Goal: Task Accomplishment & Management: Complete application form

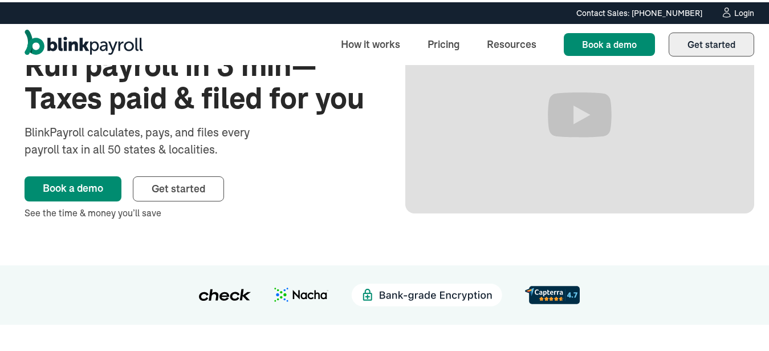
scroll to position [100, 0]
click at [695, 45] on span "Get started" at bounding box center [712, 42] width 48 height 11
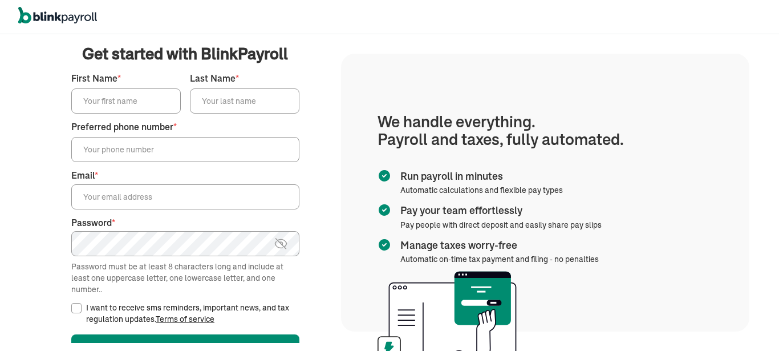
click at [138, 102] on input "First Name *" at bounding box center [126, 100] width 110 height 25
type input "[PERSON_NAME]"
type input "[PHONE_NUMBER]"
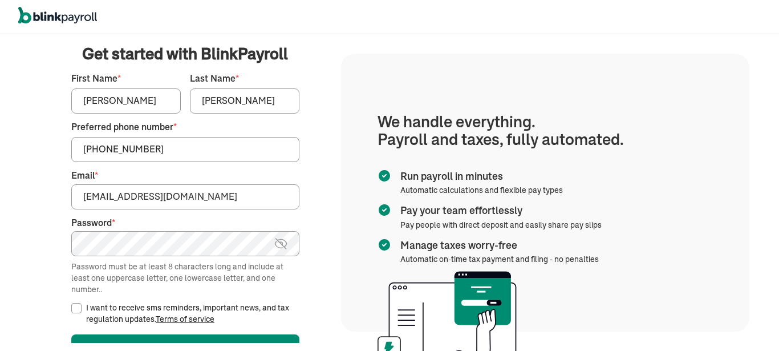
type input "[EMAIL_ADDRESS][DOMAIN_NAME]"
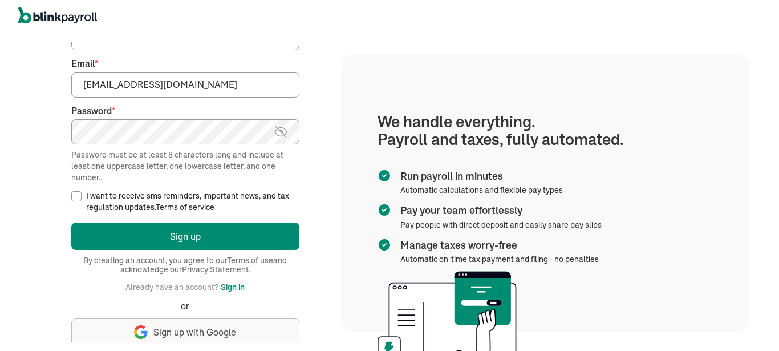
scroll to position [114, 0]
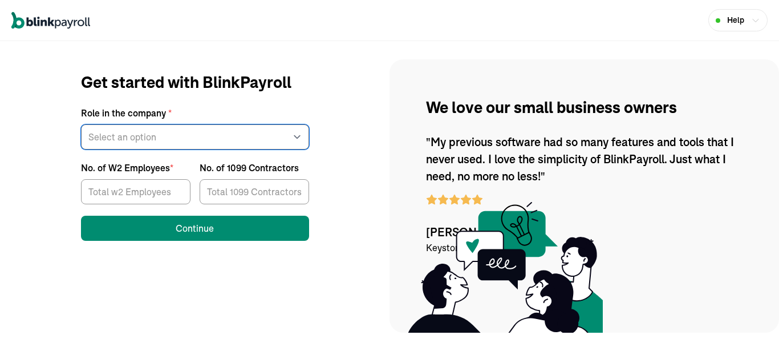
click at [81, 124] on select "Select an option Business owner HR CPA / Accountant Other" at bounding box center [195, 136] width 228 height 25
select select "owner"
click option "Business owner" at bounding box center [0, 0] width 0 height 0
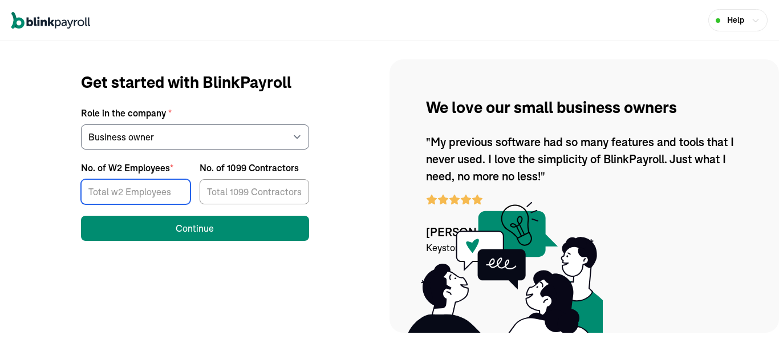
click at [130, 188] on input "No. of W2 Employees *" at bounding box center [136, 191] width 110 height 25
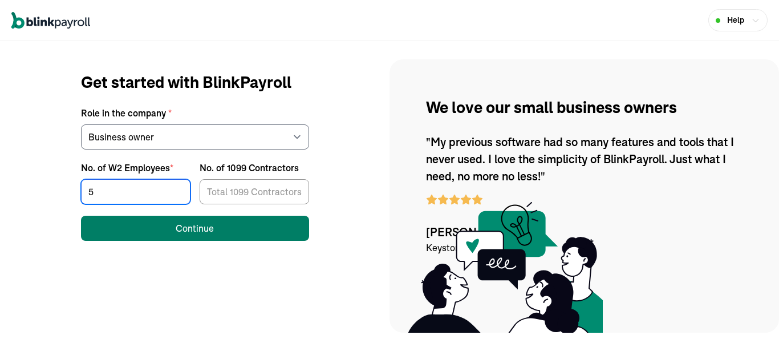
type input "5"
click at [213, 232] on div "Continue" at bounding box center [195, 228] width 38 height 14
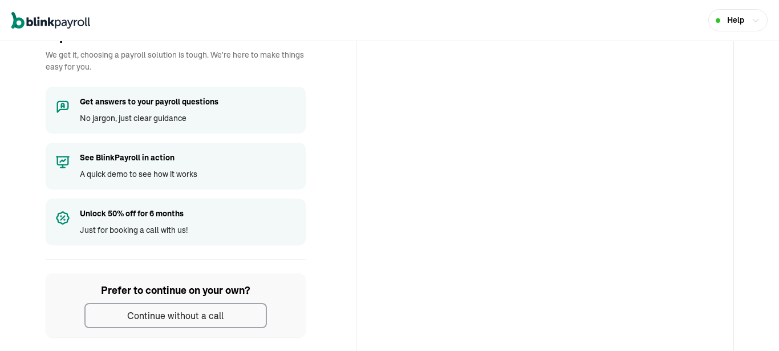
scroll to position [60, 0]
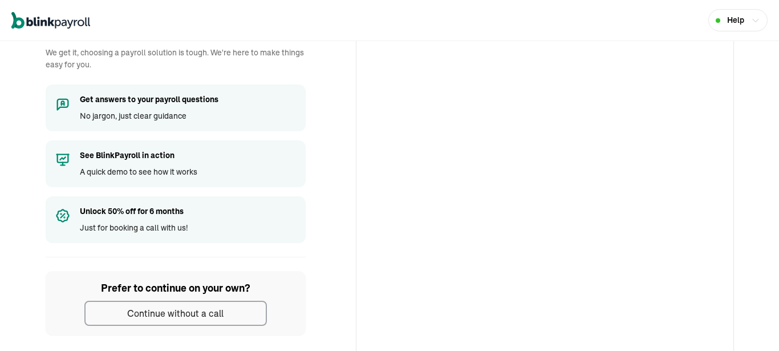
click at [211, 313] on div "Continue without a call" at bounding box center [175, 313] width 96 height 14
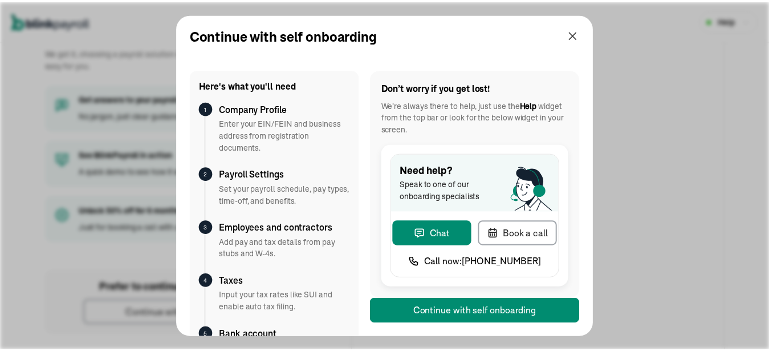
scroll to position [0, 0]
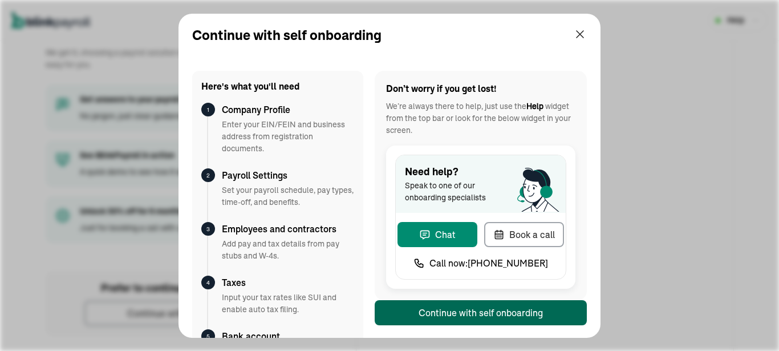
click at [428, 306] on div "Continue with self onboarding" at bounding box center [481, 313] width 124 height 14
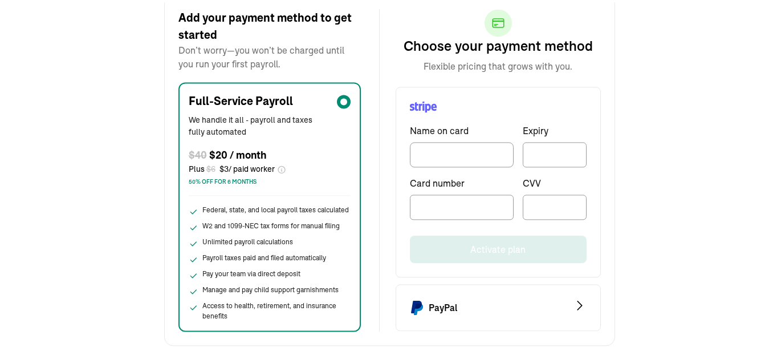
scroll to position [105, 0]
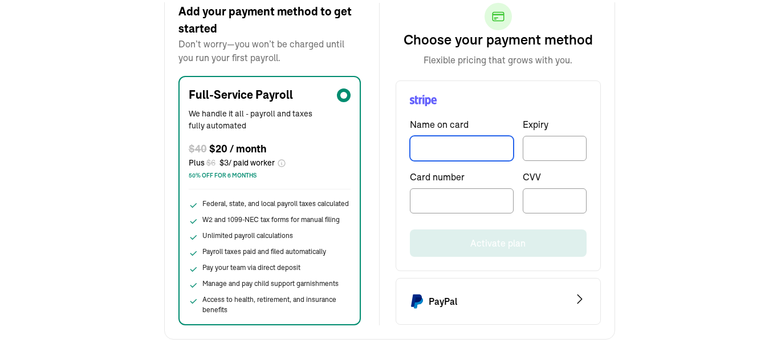
click at [467, 149] on input "TextInput" at bounding box center [462, 145] width 104 height 25
paste input "6011011961189900"
type input "6011011961189900"
type input "[PERSON_NAME]"
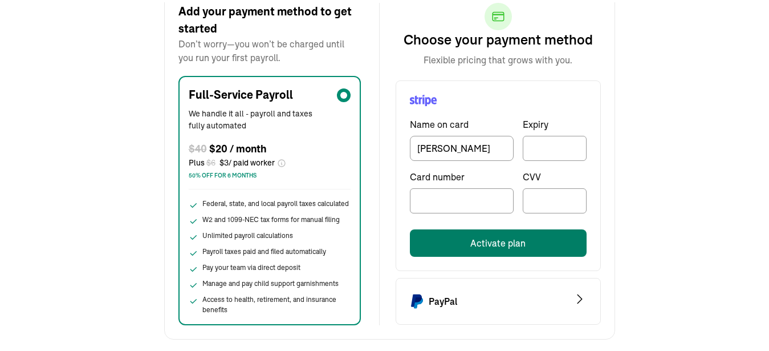
click at [518, 234] on button "Activate plan" at bounding box center [498, 240] width 177 height 27
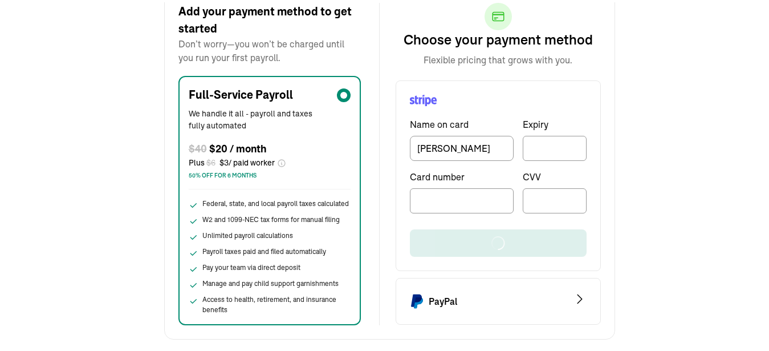
click at [384, 240] on div "Choose your payment method Flexible pricing that grows with you. Name on card K…" at bounding box center [490, 162] width 221 height 322
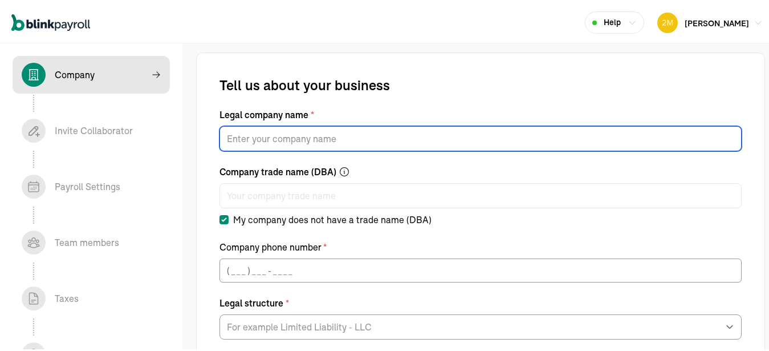
click at [290, 132] on input "Legal company name *" at bounding box center [481, 136] width 522 height 25
type input "Glimm"
type input "[PERSON_NAME]"
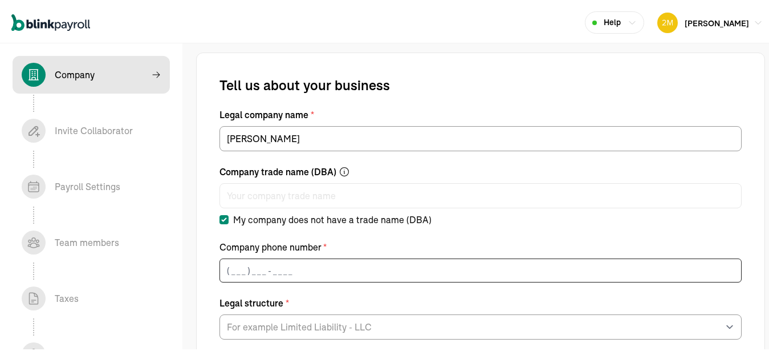
type input "(___) ___-____"
click at [291, 216] on label "My company does not have a trade name (DBA)" at bounding box center [326, 217] width 212 height 14
click at [229, 216] on input "My company does not have a trade name (DBA)" at bounding box center [224, 217] width 9 height 9
checkbox input "false"
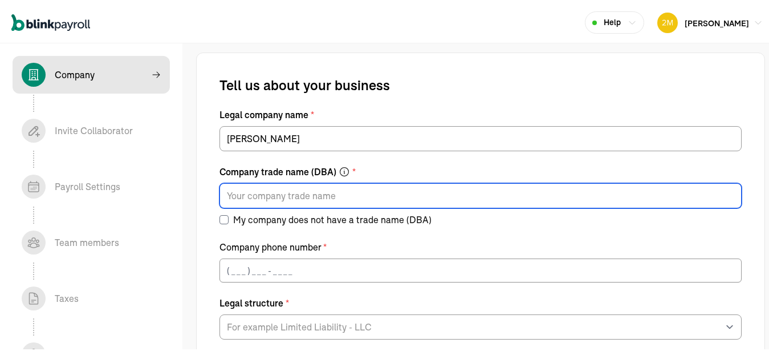
click at [271, 196] on input "Company trade name (DBA) *" at bounding box center [481, 193] width 522 height 25
type input "Glimmer & Grace"
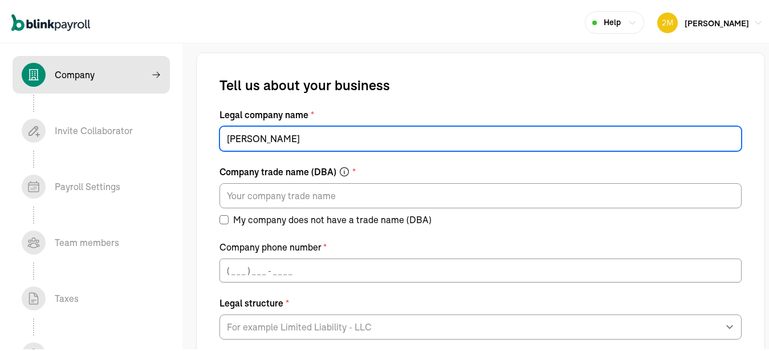
click at [287, 141] on input "[PERSON_NAME]" at bounding box center [481, 136] width 522 height 25
paste input "Glimmer & Grace"
type input "Glimmer & Grace"
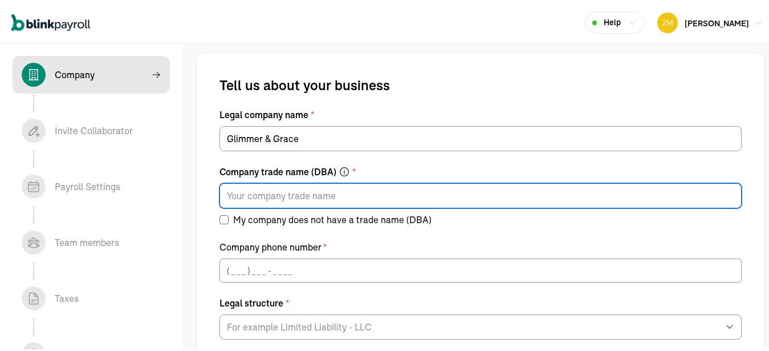
click at [299, 193] on input "Company trade name (DBA) *" at bounding box center [481, 193] width 522 height 25
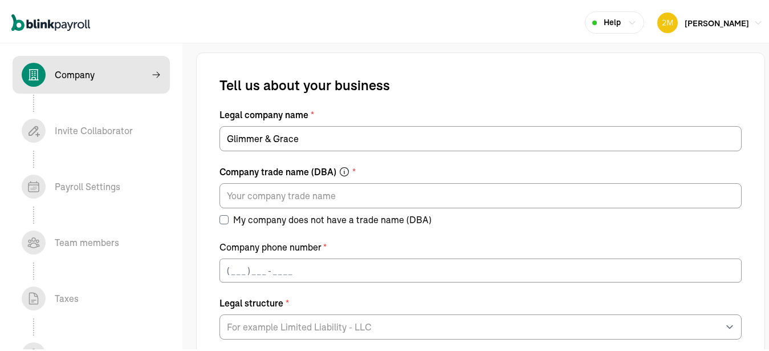
click at [241, 214] on label "My company does not have a trade name (DBA)" at bounding box center [326, 217] width 212 height 14
click at [229, 214] on input "My company does not have a trade name (DBA)" at bounding box center [224, 217] width 9 height 9
checkbox input "true"
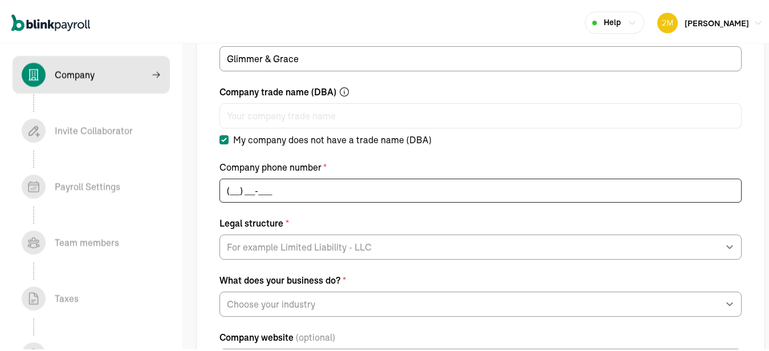
click at [286, 182] on input "(___) ___-____" at bounding box center [481, 188] width 522 height 24
type input "(609) 781-3395"
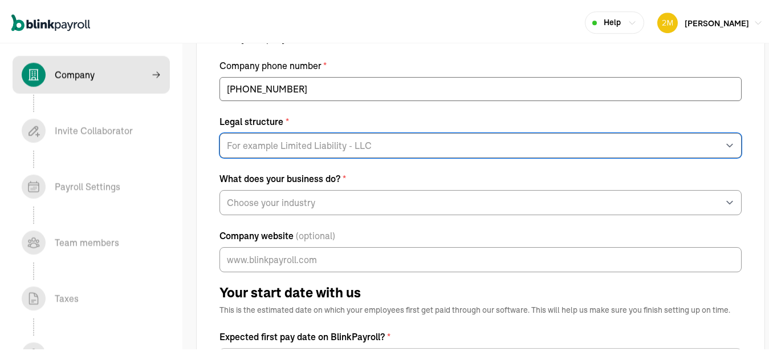
scroll to position [185, 0]
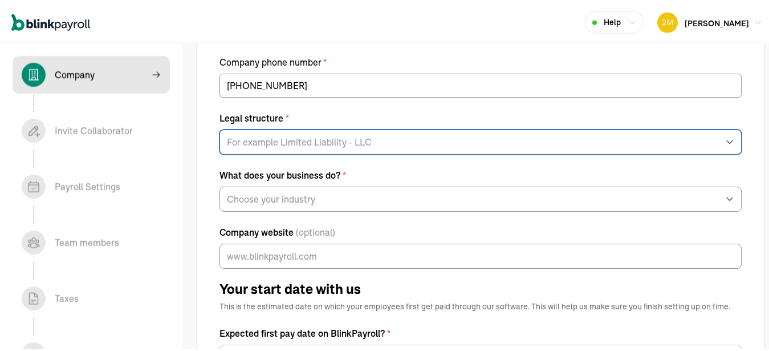
click at [220, 127] on select "For example Limited Liability - LLC Sole proprietorship Limited Partnership Lim…" at bounding box center [481, 139] width 522 height 25
click at [285, 145] on select "For example Limited Liability - LLC Sole proprietorship Limited Partnership Lim…" at bounding box center [481, 139] width 522 height 25
select select "Sole proprietorship"
click option "Sole proprietorship" at bounding box center [0, 0] width 0 height 0
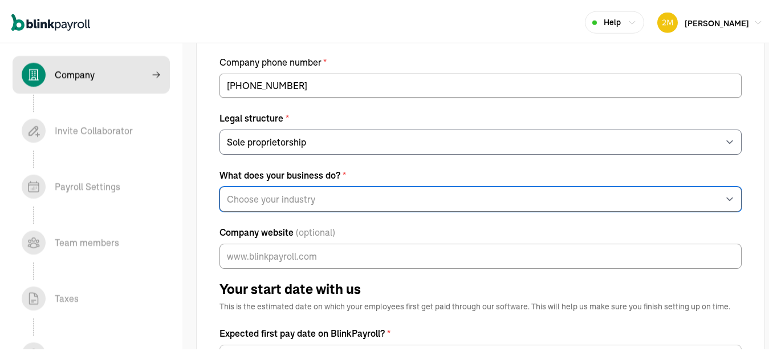
select select "Personal Care Services"
click option "Personal Care Services" at bounding box center [0, 0] width 0 height 0
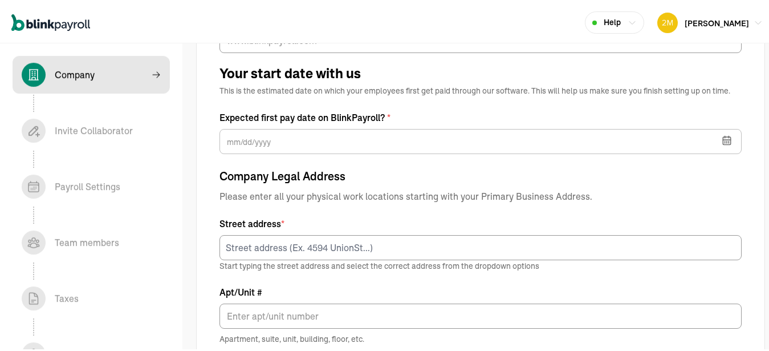
scroll to position [402, 0]
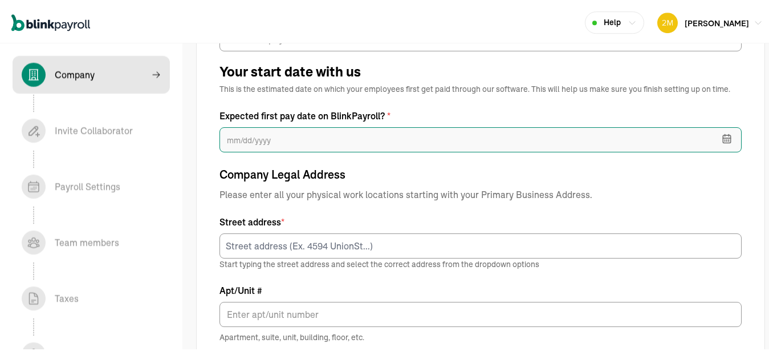
click at [289, 147] on input "text" at bounding box center [481, 137] width 522 height 25
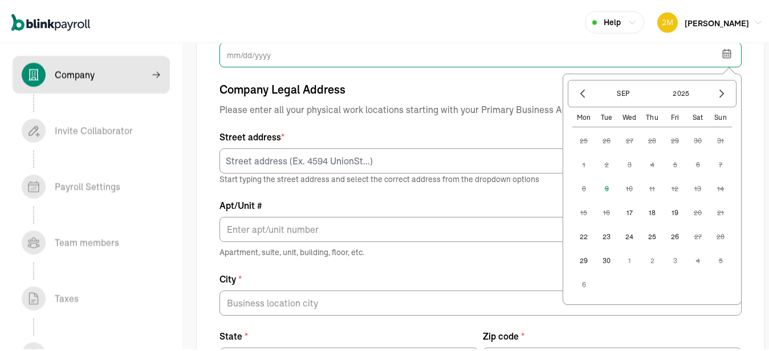
scroll to position [488, 0]
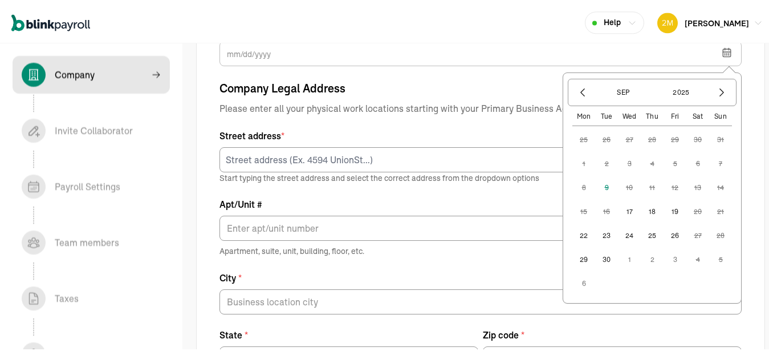
click at [621, 207] on button "17" at bounding box center [629, 209] width 23 height 23
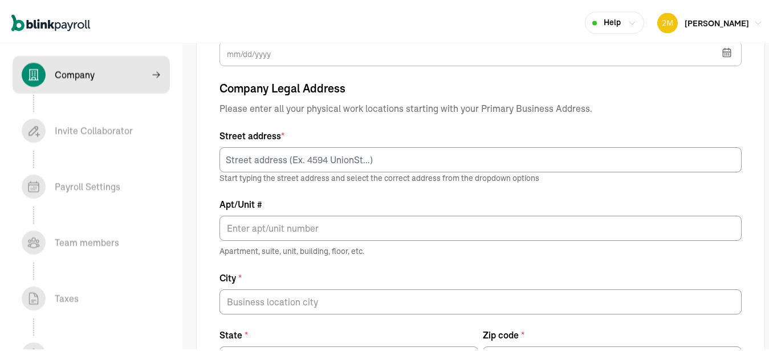
type input "09/17/2025"
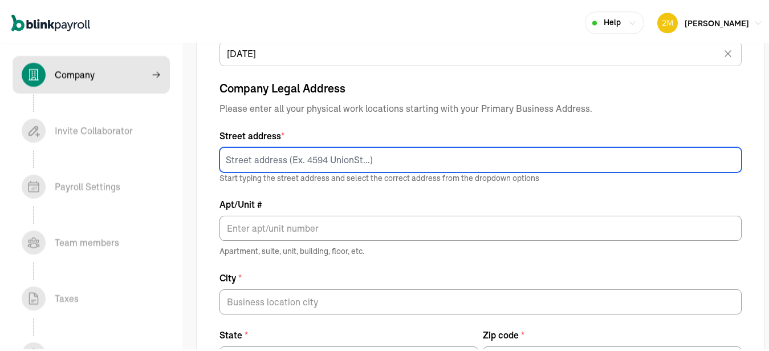
click at [383, 159] on input at bounding box center [481, 157] width 522 height 25
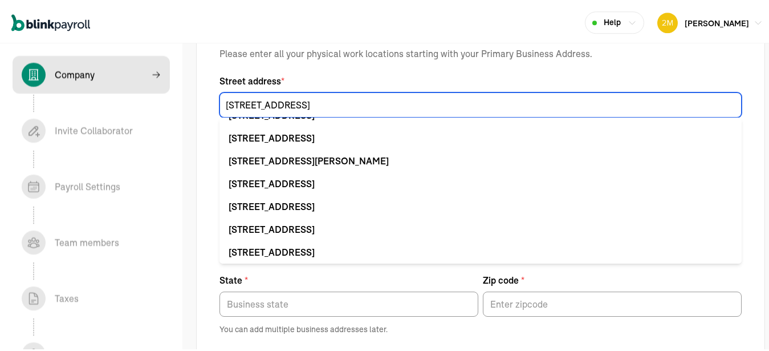
scroll to position [544, 0]
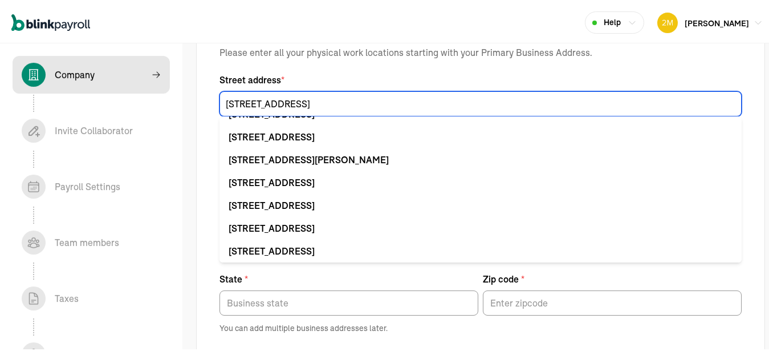
type input "21 Woodside Ln"
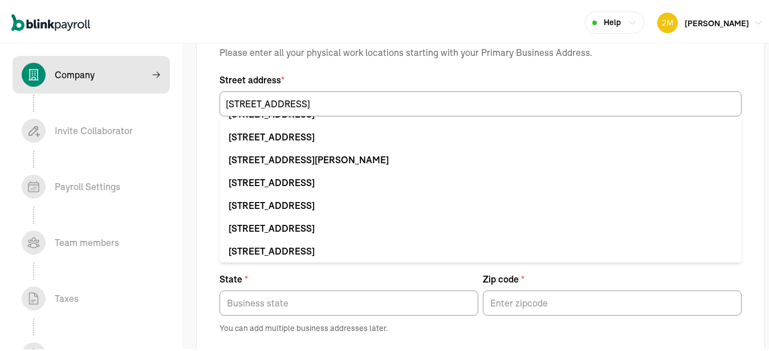
click at [414, 69] on div "Company Legal Address Please enter all your physical work locations starting wi…" at bounding box center [481, 224] width 522 height 404
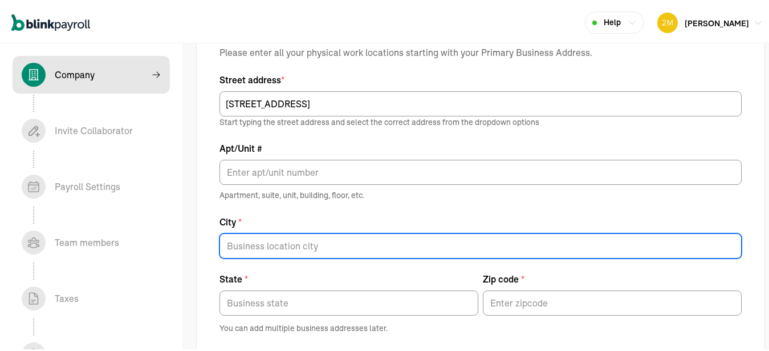
click at [289, 234] on input "City *" at bounding box center [481, 243] width 522 height 25
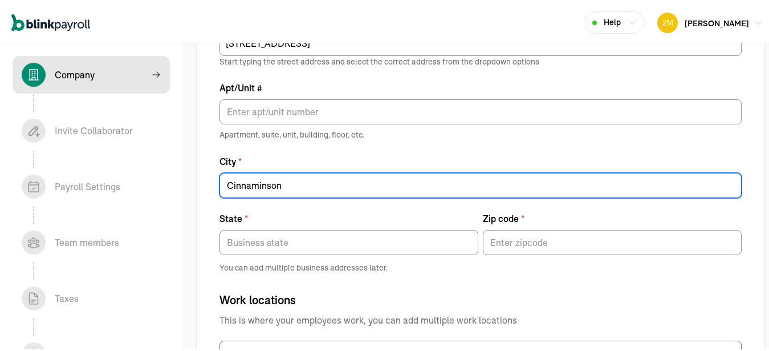
type input "Cinnaminson"
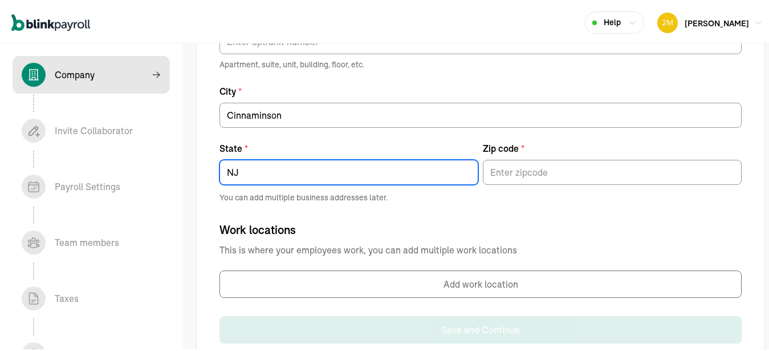
scroll to position [679, 0]
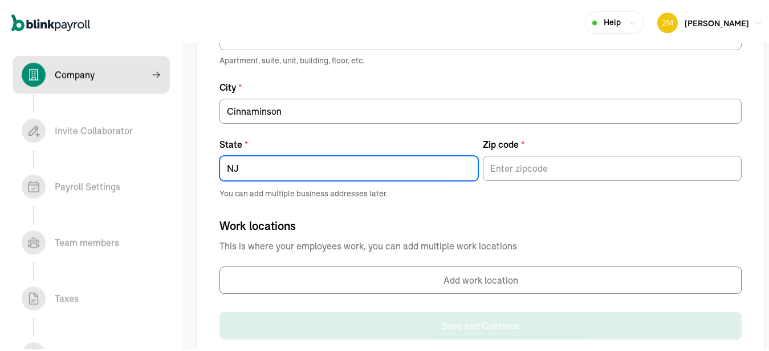
type input "NJ"
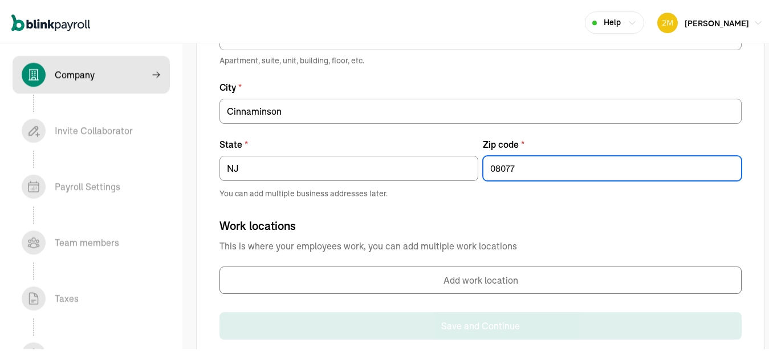
scroll to position [707, 0]
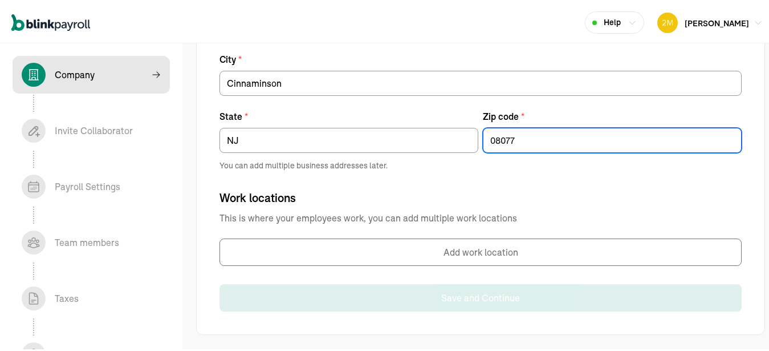
type input "08077"
click at [395, 250] on button "Add work location" at bounding box center [481, 249] width 522 height 27
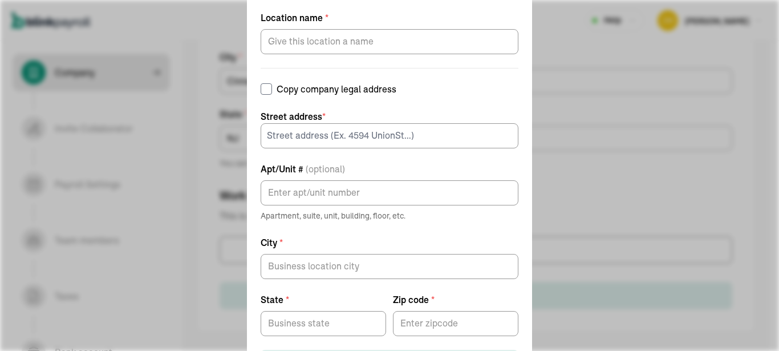
click at [300, 91] on label "Copy company legal address" at bounding box center [390, 89] width 258 height 14
click at [272, 91] on input "Copy company legal address" at bounding box center [266, 88] width 11 height 11
checkbox input "true"
type input "Cinnaminson"
type input "NJ"
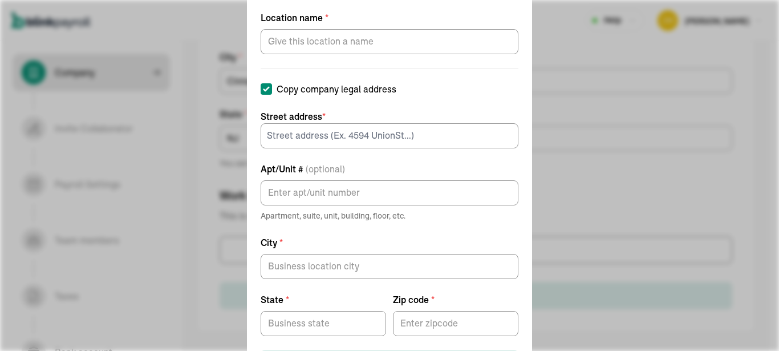
type input "08077"
type input "21 Woodside Ln"
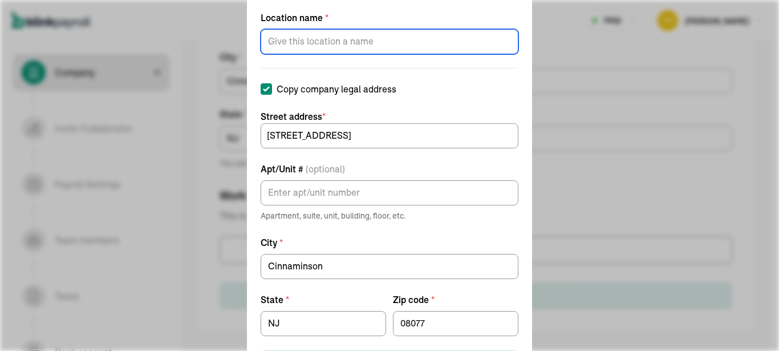
click at [338, 46] on input "Location name *" at bounding box center [390, 41] width 258 height 25
type input "HQ"
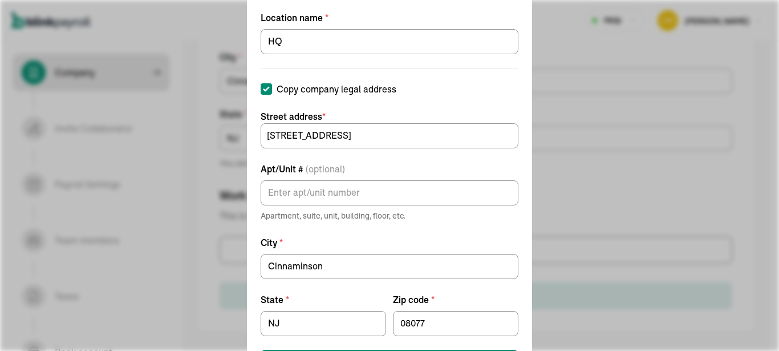
click at [395, 230] on form "Location name * HQ Copy company legal address Street address * 21 Woodside Ln A…" at bounding box center [390, 193] width 258 height 364
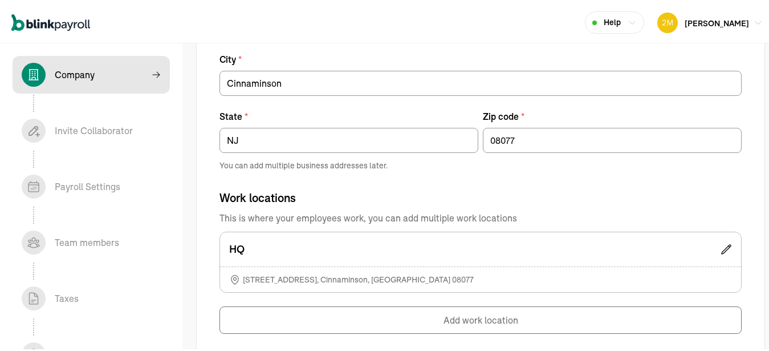
click at [394, 181] on div "Company Legal Address Please enter all your physical work locations starting wi…" at bounding box center [481, 95] width 522 height 472
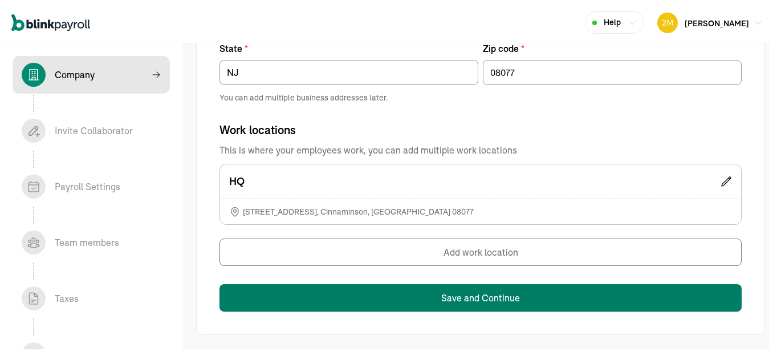
click at [483, 290] on button "Save and Continue" at bounding box center [481, 295] width 522 height 27
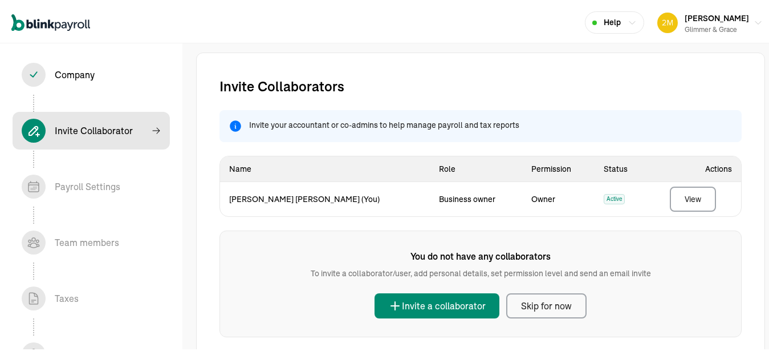
scroll to position [8, 0]
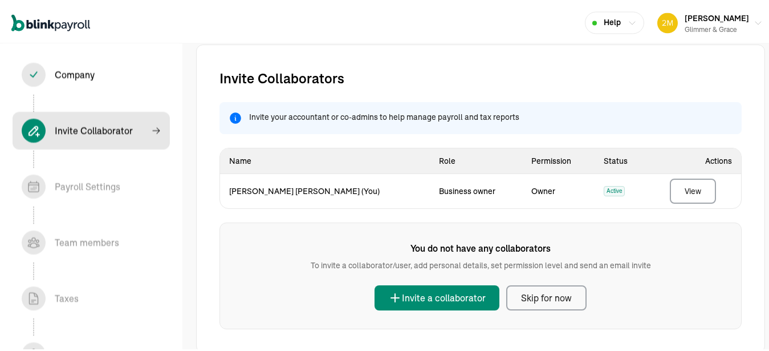
click at [537, 293] on div "Skip for now" at bounding box center [546, 296] width 51 height 14
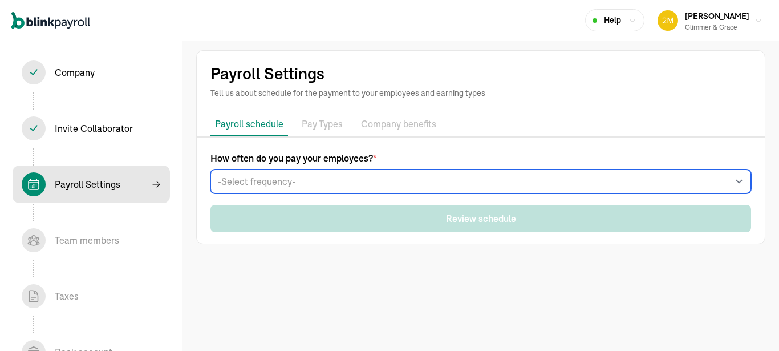
select select "weekly"
click option "Weekly" at bounding box center [0, 0] width 0 height 0
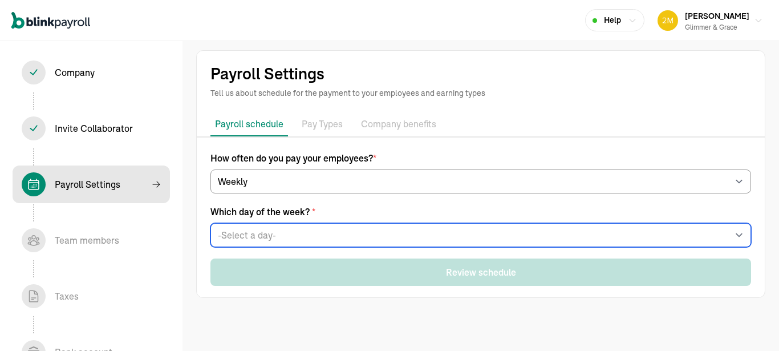
select select "Monday"
click option "Every Monday" at bounding box center [0, 0] width 0 height 0
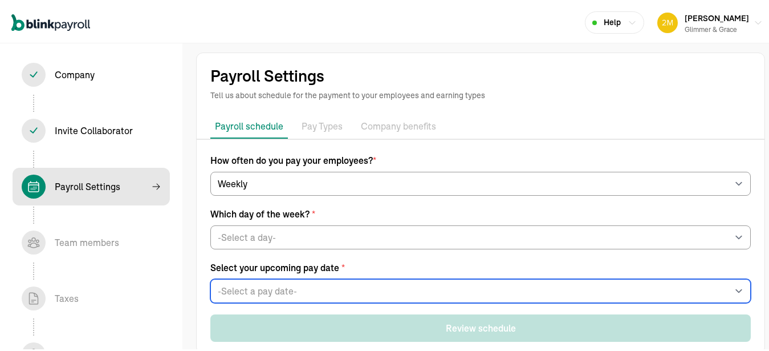
select select "09/22/2025"
click option "Mon, Sep 22, 2025" at bounding box center [0, 0] width 0 height 0
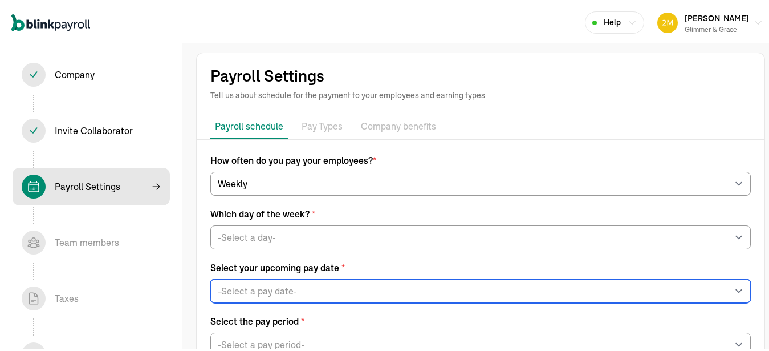
scroll to position [72, 0]
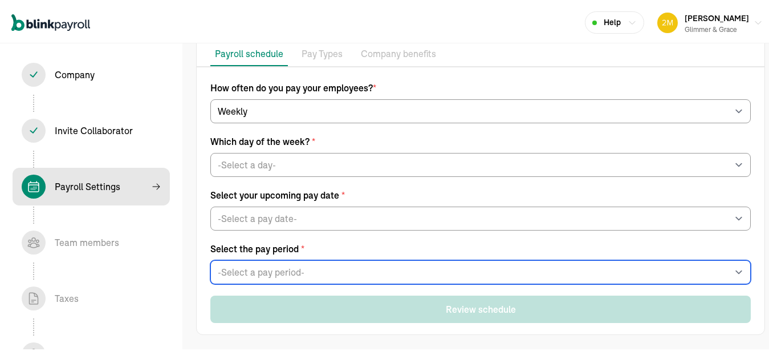
select select "Tue, Sep 09 - Mon, Sep 15"
click option "Tue, Sep 09 - Mon, Sep 15" at bounding box center [0, 0] width 0 height 0
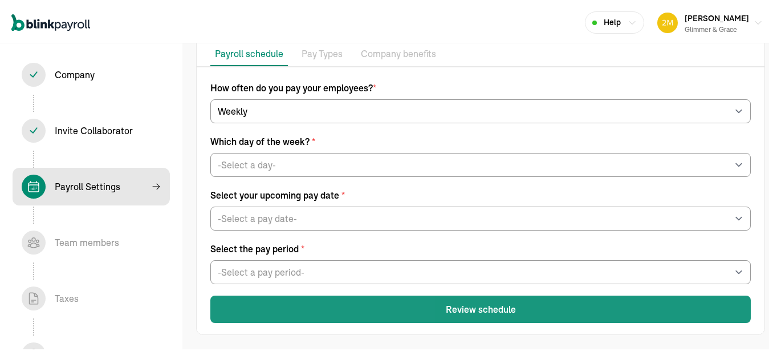
click at [338, 305] on button "Review schedule" at bounding box center [480, 306] width 541 height 27
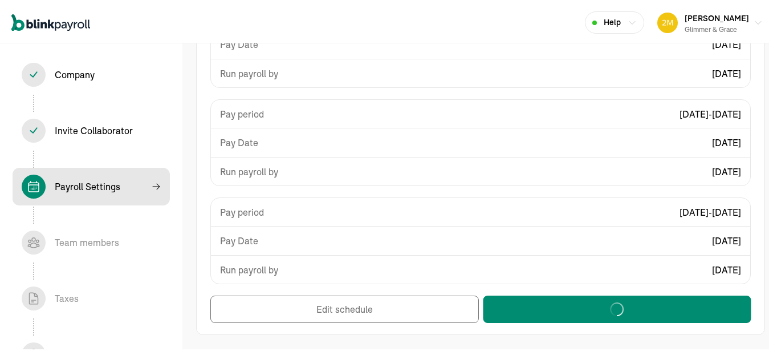
scroll to position [0, 0]
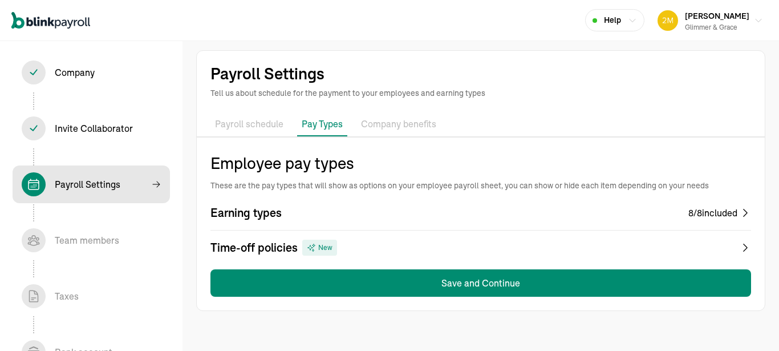
click at [727, 213] on div "8 / 8 included" at bounding box center [712, 213] width 49 height 14
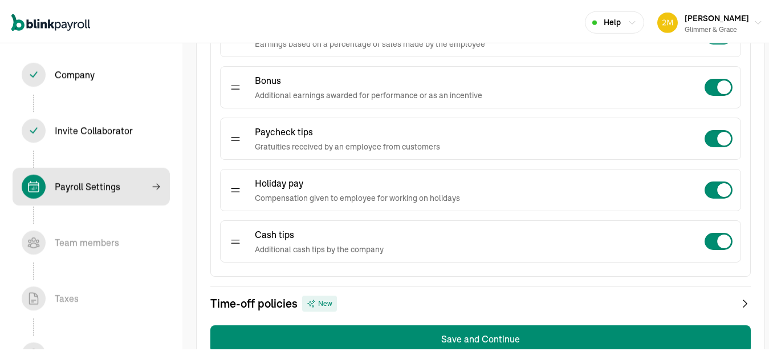
scroll to position [445, 0]
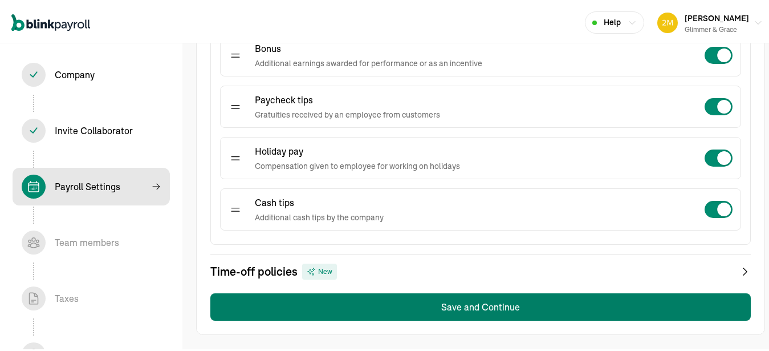
click at [461, 302] on button "Save and Continue" at bounding box center [480, 304] width 541 height 27
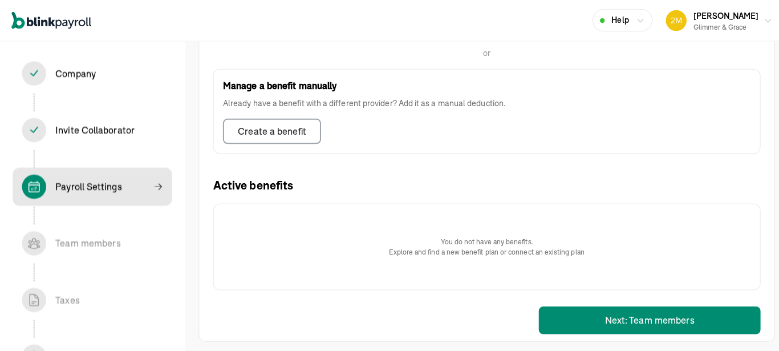
scroll to position [346, 0]
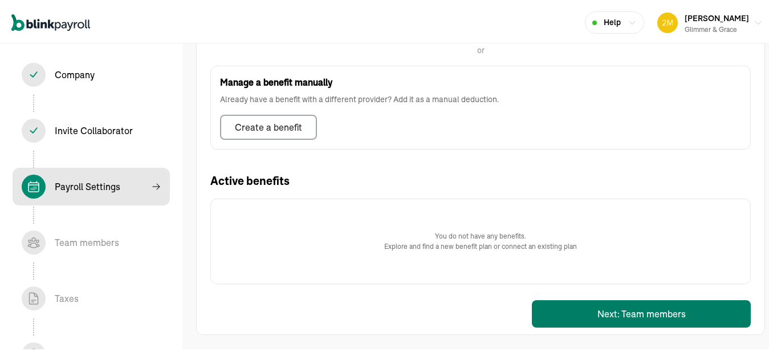
click at [586, 307] on button "Next: Team members" at bounding box center [641, 311] width 219 height 27
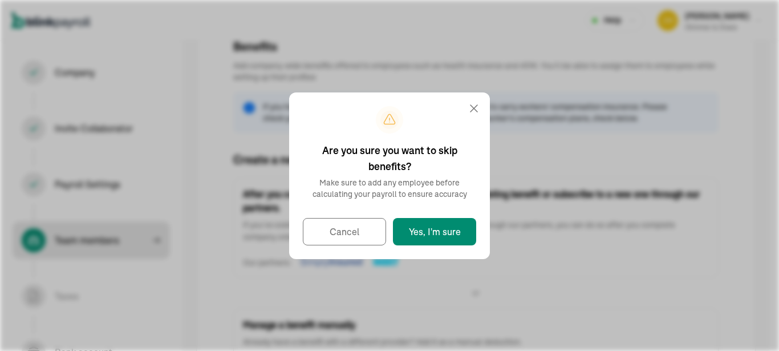
select select "employee"
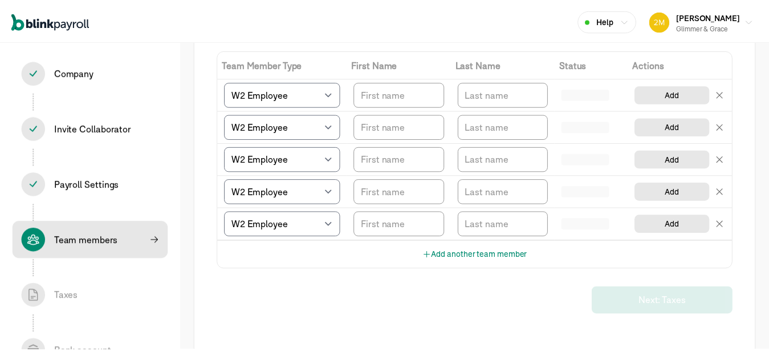
scroll to position [135, 0]
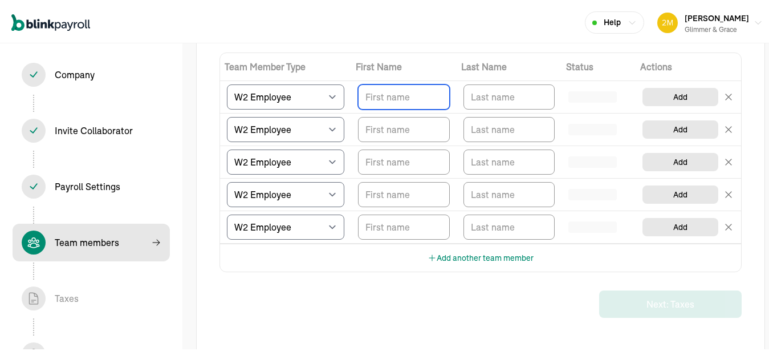
click at [377, 107] on input "TextInput" at bounding box center [404, 94] width 92 height 25
type input "Mary"
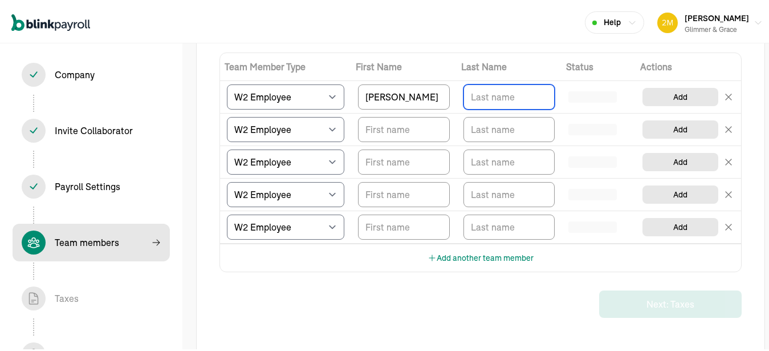
click at [488, 105] on input "TextInput" at bounding box center [510, 94] width 92 height 25
type input "Dianne Hahn"
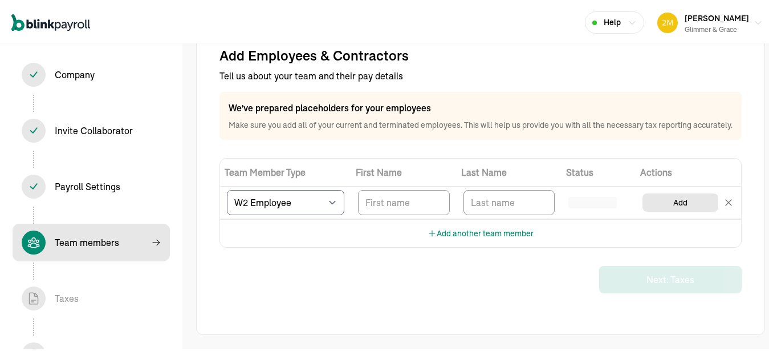
scroll to position [41, 0]
click at [388, 193] on input "TextInput" at bounding box center [404, 200] width 92 height 25
type input "Mary"
click at [494, 205] on input "TextInput" at bounding box center [510, 200] width 92 height 25
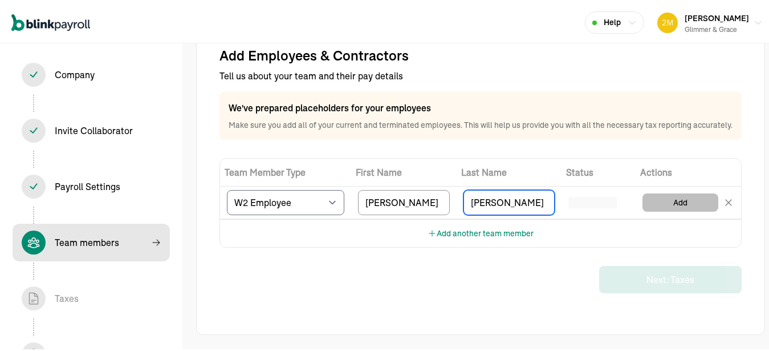
type input "Dianne Hahn"
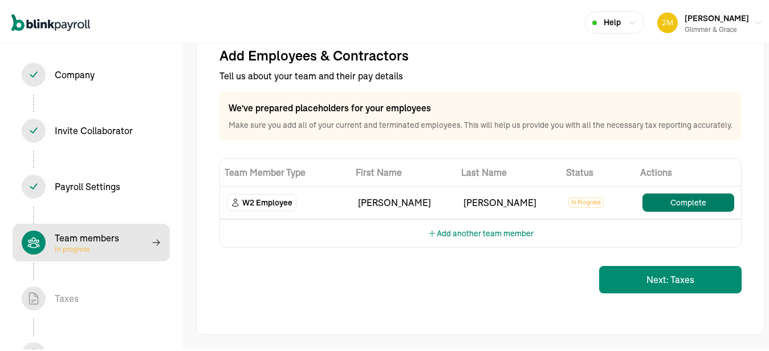
click at [683, 206] on button "Complete" at bounding box center [689, 200] width 92 height 18
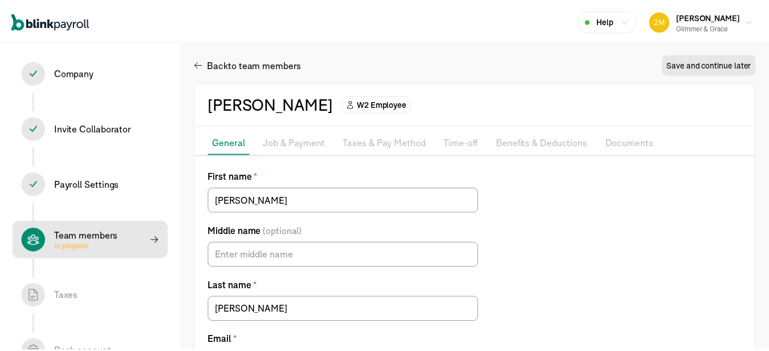
scroll to position [93, 0]
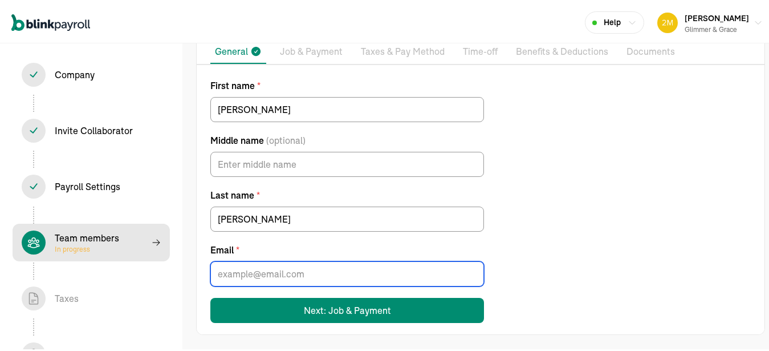
click at [311, 277] on input "Email *" at bounding box center [347, 271] width 274 height 25
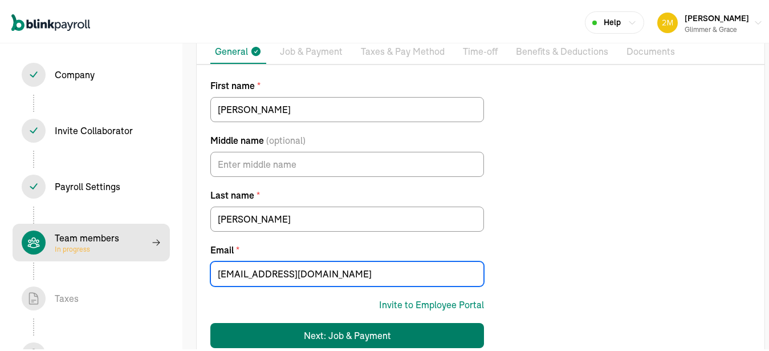
type input "dhahn540@gmail.com"
click at [343, 337] on div "Next: Job & Payment" at bounding box center [347, 333] width 87 height 14
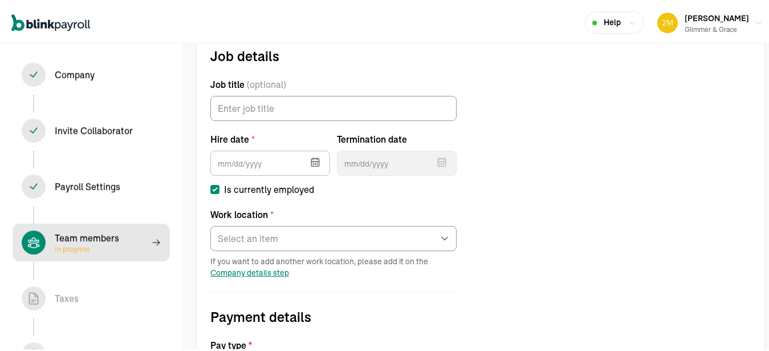
scroll to position [131, 0]
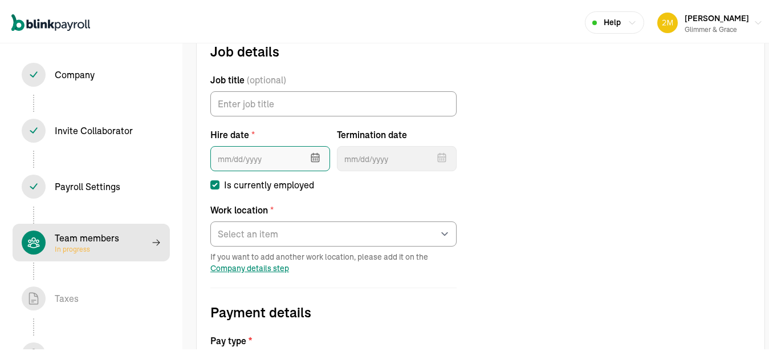
click at [237, 153] on input "text" at bounding box center [270, 156] width 120 height 25
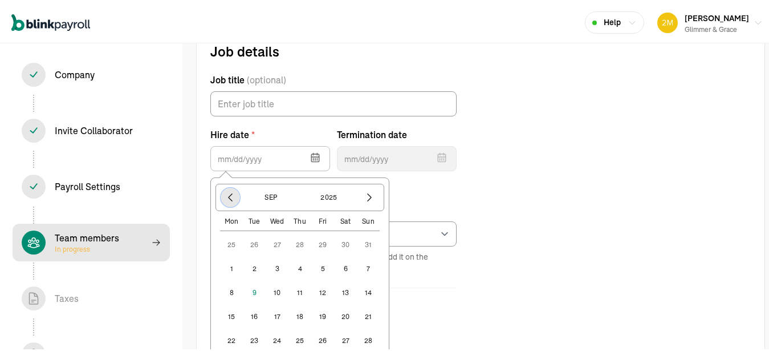
click at [233, 197] on icon "button" at bounding box center [230, 194] width 11 height 11
click at [326, 238] on button "1" at bounding box center [322, 242] width 23 height 23
type input "08/01/2025"
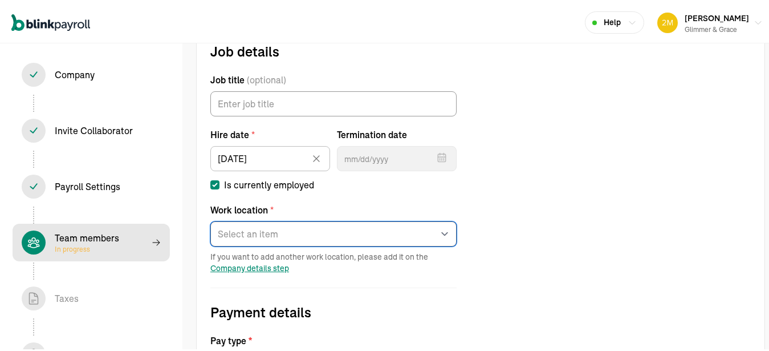
select select "21 Woodside Ln"
click option "HQ" at bounding box center [0, 0] width 0 height 0
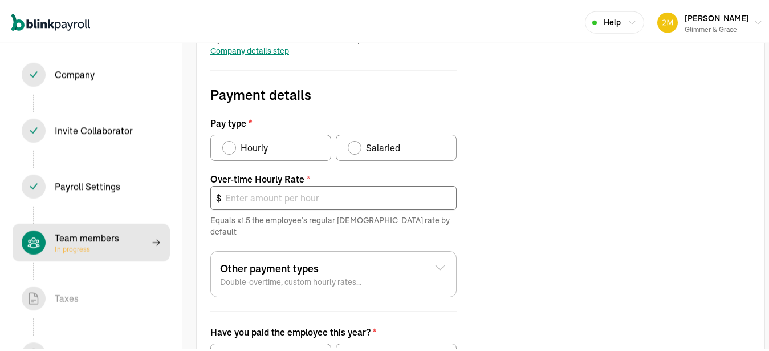
scroll to position [350, 0]
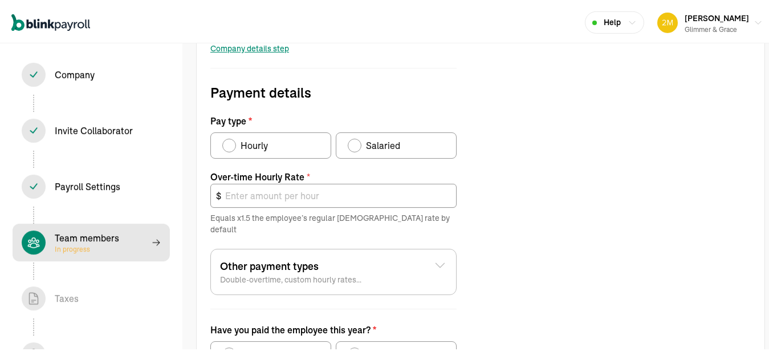
click at [265, 133] on label "Hourly" at bounding box center [270, 143] width 121 height 26
click at [231, 136] on input "Hourly" at bounding box center [226, 140] width 9 height 9
radio input "true"
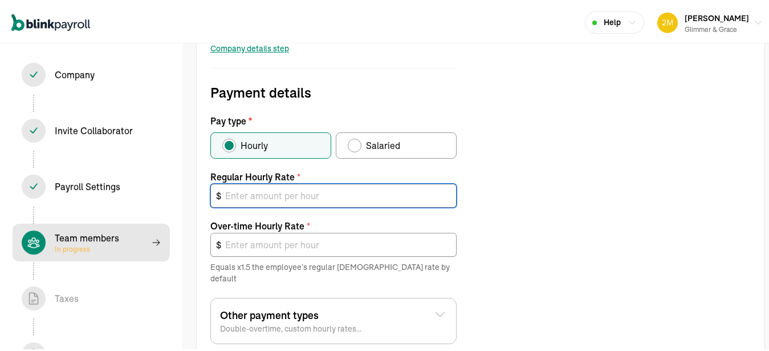
click at [270, 192] on input "text" at bounding box center [333, 193] width 246 height 24
type input "70"
type input "105.00"
type input "7"
type input "10.50"
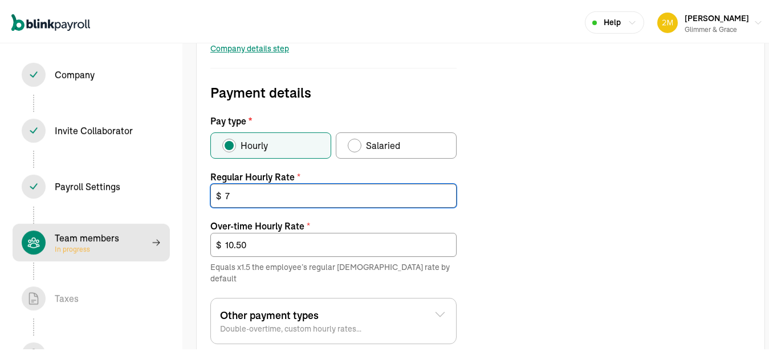
type input "75"
type input "112.50"
type input "75"
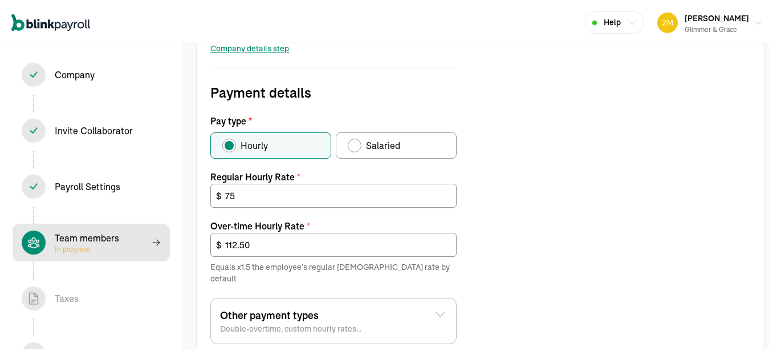
click at [491, 197] on div "Job details Job title (optional) Hire date * 08/01/2025 Aug 2025 Mon Tue Wed Th…" at bounding box center [481, 144] width 568 height 650
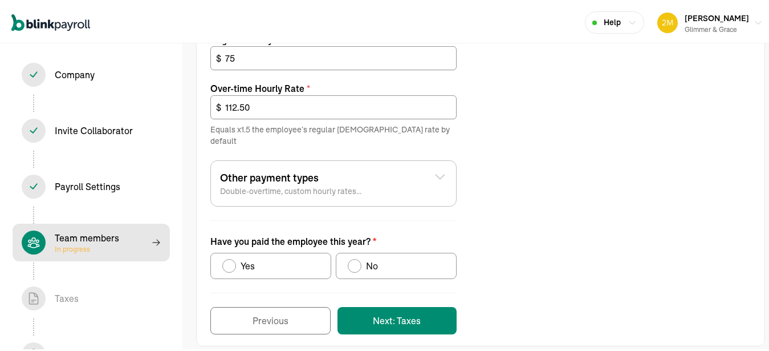
click at [362, 257] on div "No" at bounding box center [370, 264] width 17 height 14
click at [356, 256] on input "No" at bounding box center [351, 260] width 9 height 9
radio input "true"
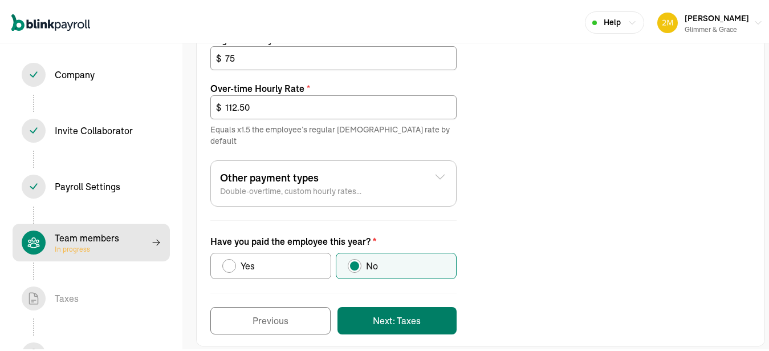
click at [383, 305] on button "Next: Taxes" at bounding box center [397, 318] width 119 height 27
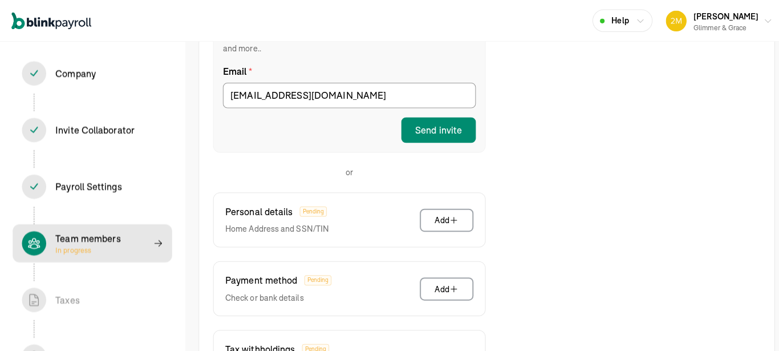
scroll to position [233, 0]
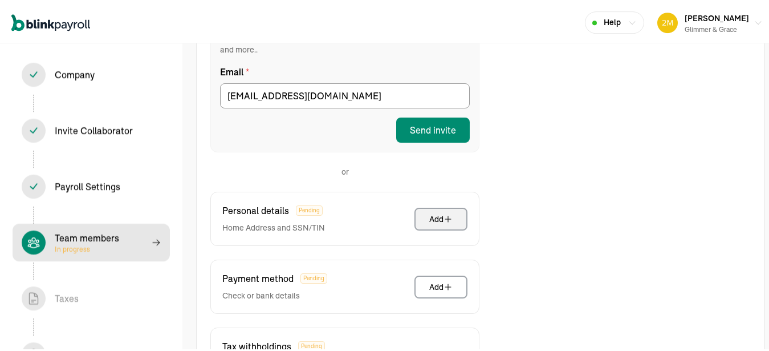
click at [452, 212] on icon "button" at bounding box center [448, 216] width 9 height 9
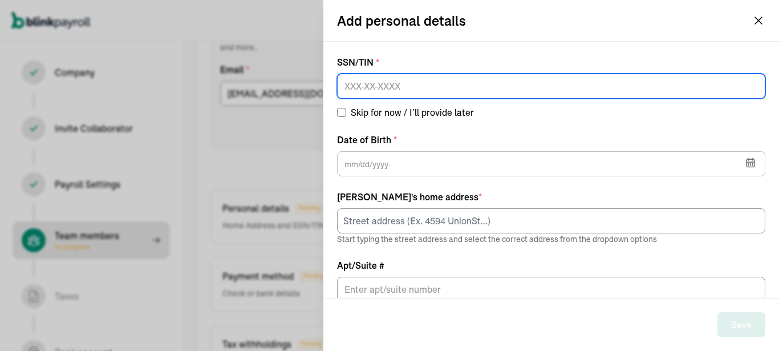
click at [396, 86] on input at bounding box center [551, 86] width 428 height 25
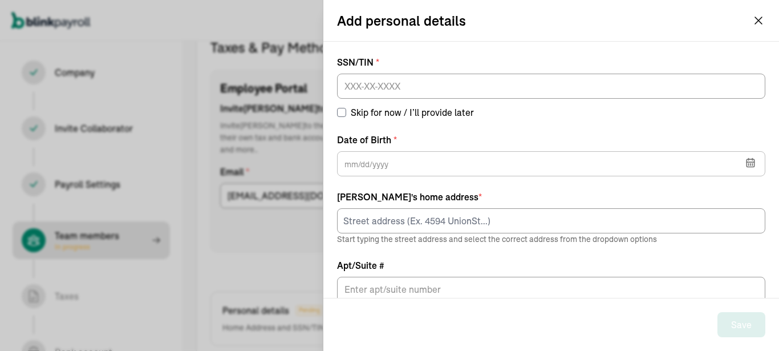
scroll to position [131, 0]
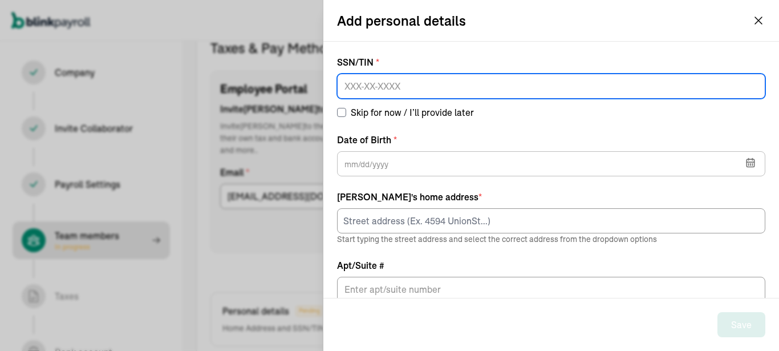
paste input "376-48-0721"
type input "376-48-0721"
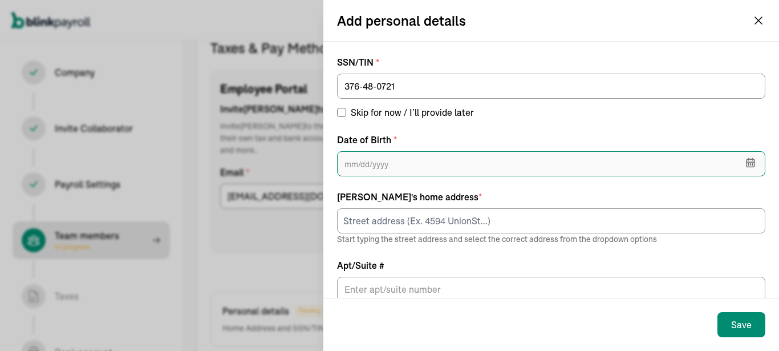
click at [394, 168] on input "text" at bounding box center [551, 163] width 428 height 25
type input "01"
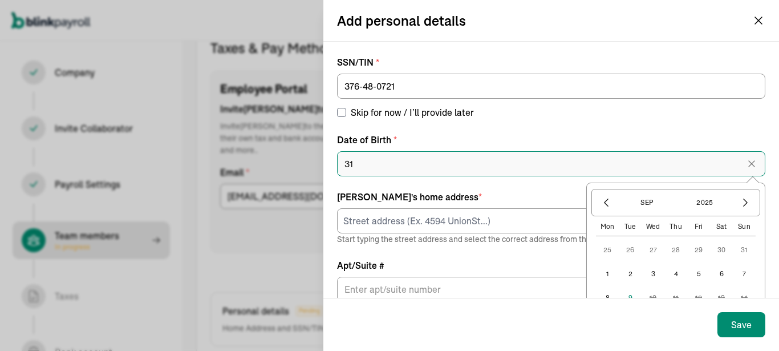
type input "3"
type input "01"
type input "0"
type input "01/31/1952"
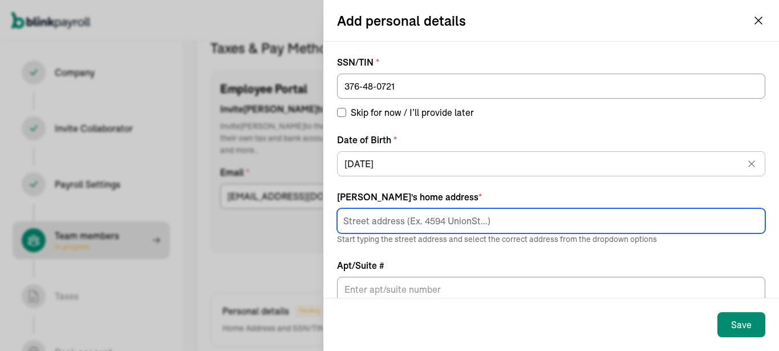
click at [398, 223] on input at bounding box center [551, 220] width 428 height 25
paste input "8125Fosdick Rd"
click at [361, 221] on input "8125Fosdick Rd" at bounding box center [551, 220] width 428 height 25
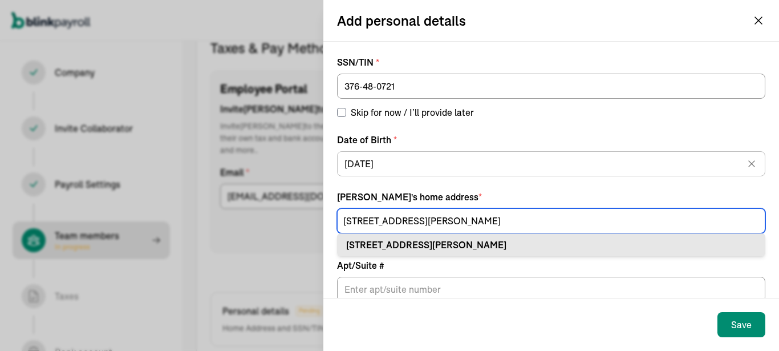
type input "8125 Fosdick Rd"
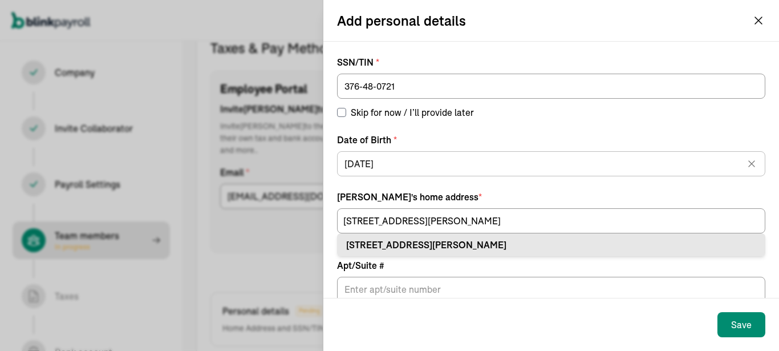
click at [461, 246] on div "8125 Fosdick Rd Saline, MI 48176" at bounding box center [551, 245] width 410 height 14
type input "Saline"
type input "MI"
type input "48176"
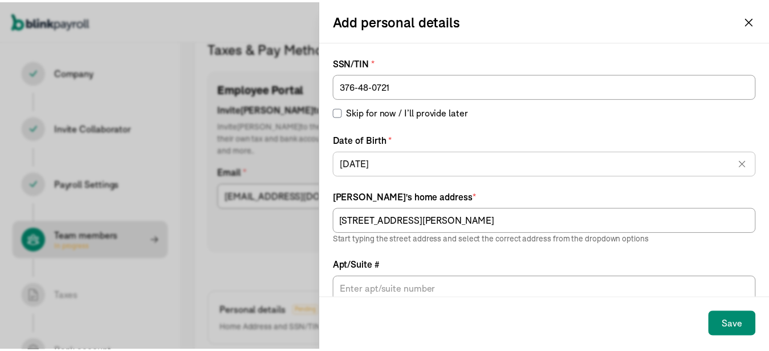
scroll to position [157, 0]
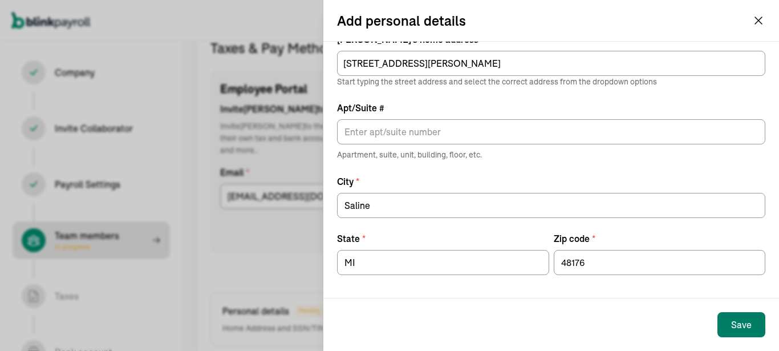
click at [736, 326] on div "Save" at bounding box center [741, 325] width 21 height 14
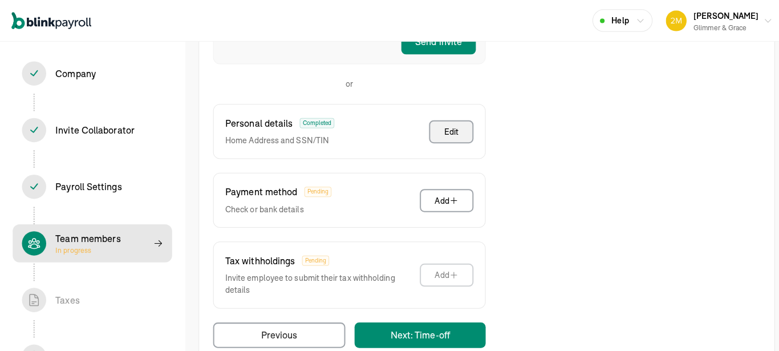
scroll to position [322, 0]
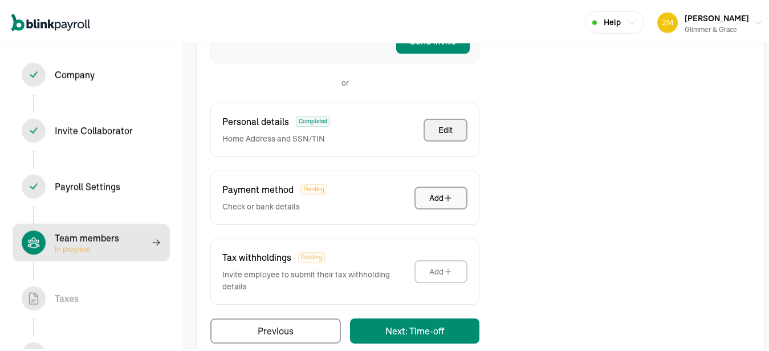
click at [439, 190] on div "Add" at bounding box center [440, 195] width 23 height 11
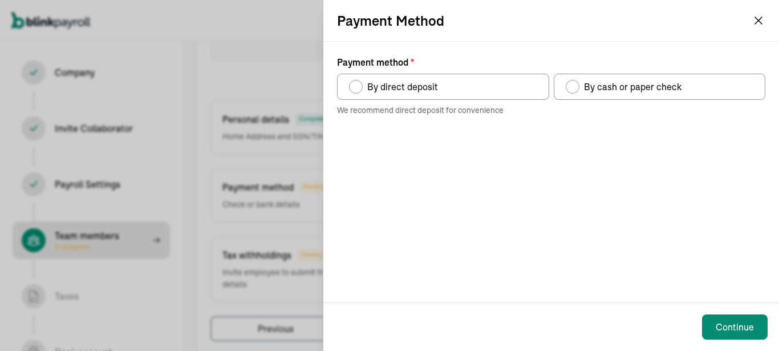
click at [447, 75] on label "By direct deposit" at bounding box center [443, 87] width 212 height 26
click at [358, 79] on input "By direct deposit" at bounding box center [352, 83] width 9 height 9
radio input "true"
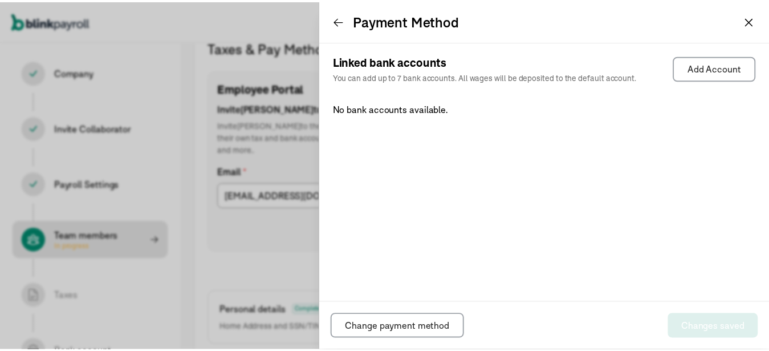
scroll to position [131, 0]
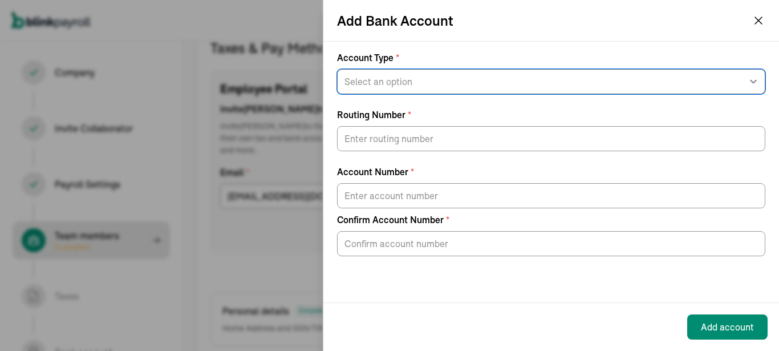
select select "Checking"
click option "Checking" at bounding box center [0, 0] width 0 height 0
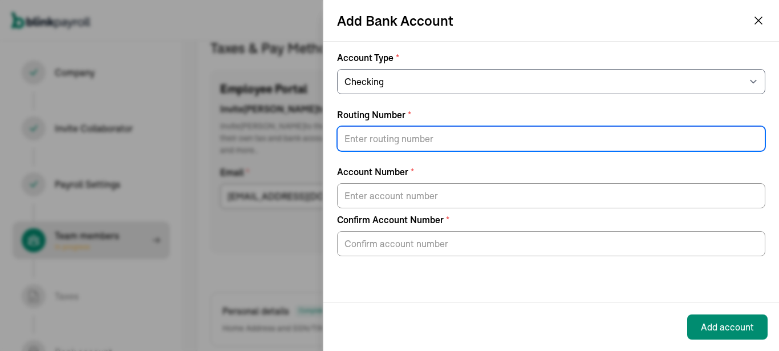
click at [406, 145] on input "Routing Number *" at bounding box center [551, 138] width 428 height 25
paste input "124303162"
type input "124303162"
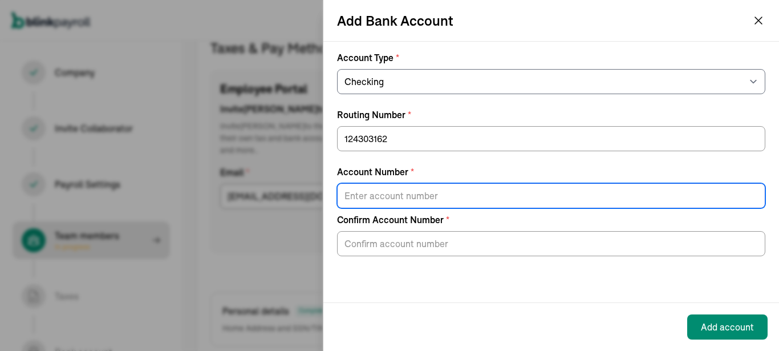
paste input "15101751861371"
type input "15101751861371"
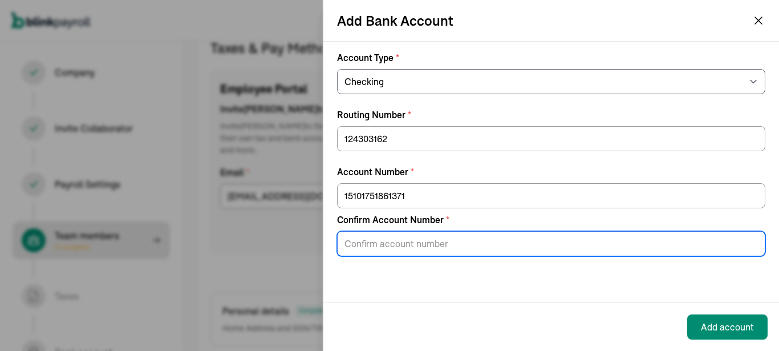
paste input "15101751861371"
type input "15101751861371"
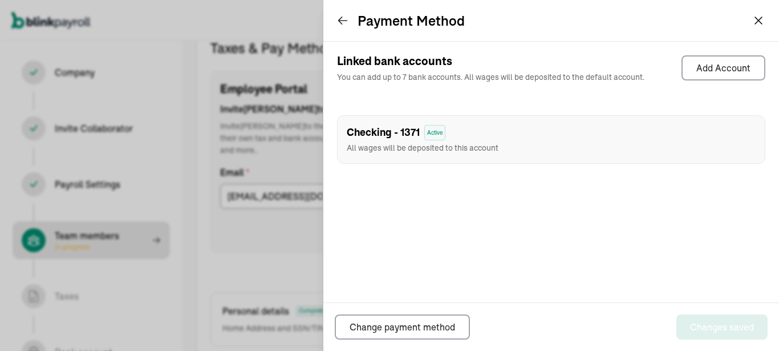
click at [342, 21] on icon at bounding box center [342, 20] width 11 height 11
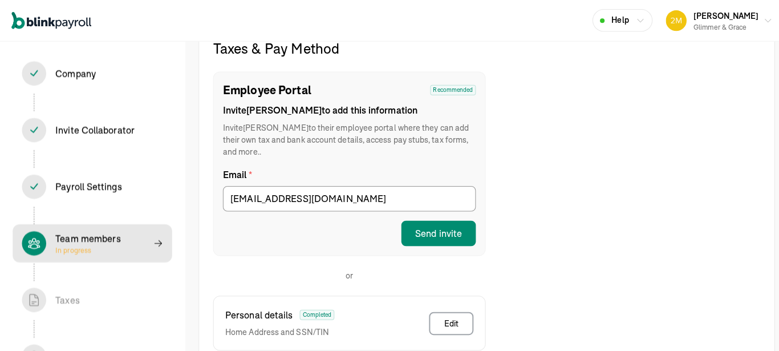
scroll to position [331, 0]
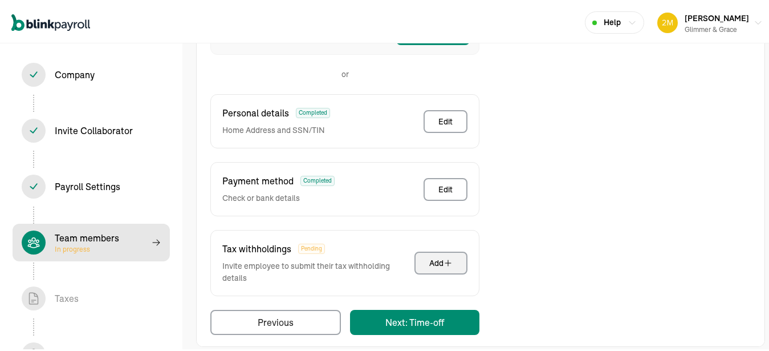
click at [440, 255] on div "Add" at bounding box center [440, 260] width 23 height 11
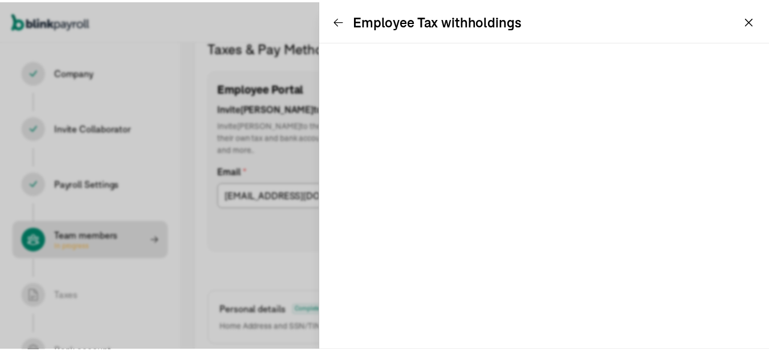
scroll to position [131, 0]
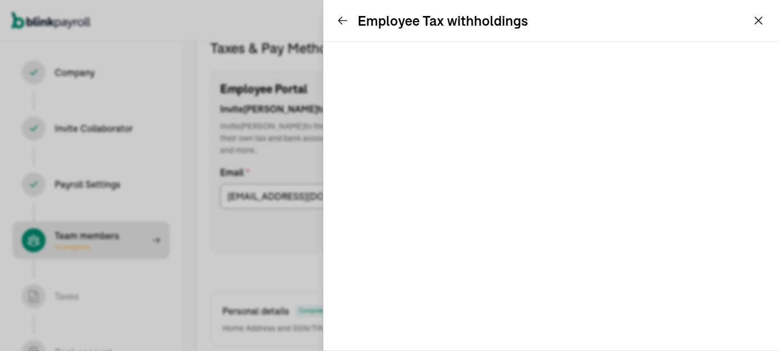
click at [342, 22] on icon at bounding box center [342, 20] width 11 height 11
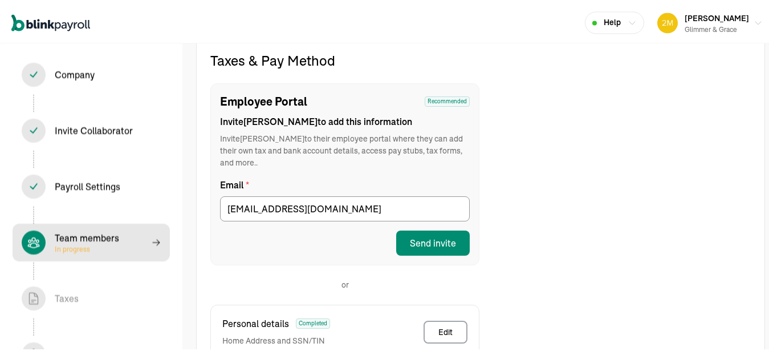
scroll to position [123, 0]
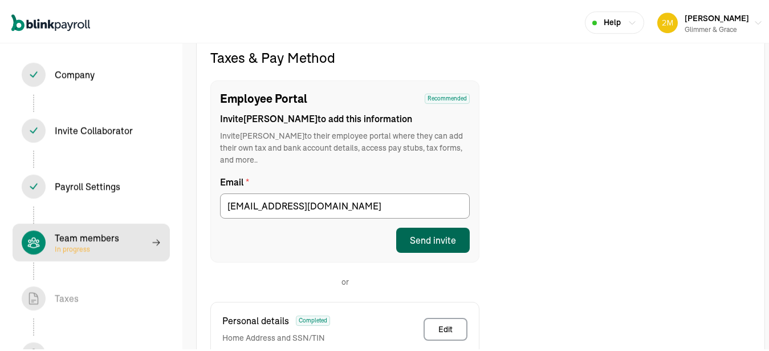
click at [443, 231] on div "Send invite" at bounding box center [433, 238] width 46 height 14
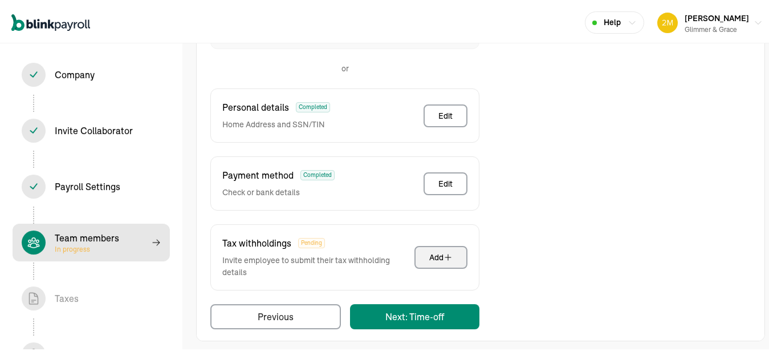
scroll to position [355, 0]
click at [449, 248] on button "Add" at bounding box center [441, 254] width 53 height 23
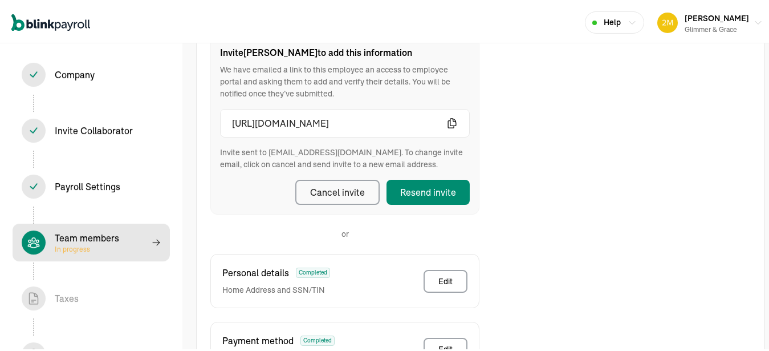
click at [418, 313] on div "Taxes & Pay Method Employee Portal Recommended Invite Mary to add this informat…" at bounding box center [344, 236] width 269 height 512
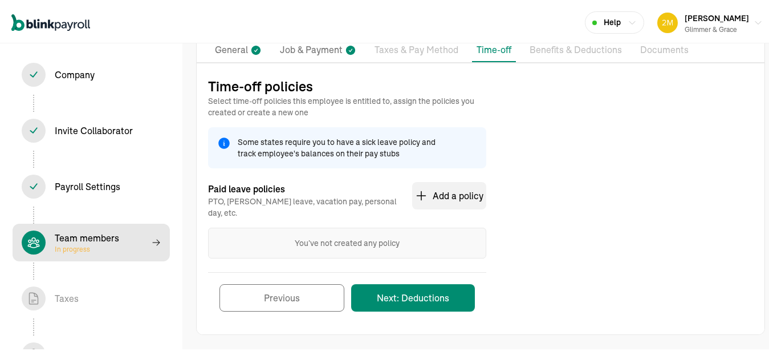
scroll to position [86, 0]
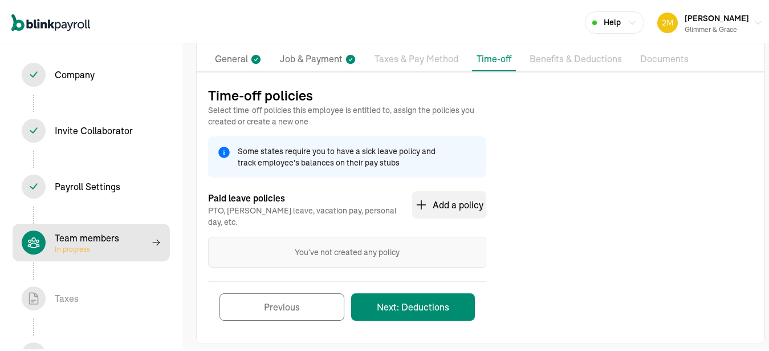
click at [435, 63] on p "Taxes & Pay Method" at bounding box center [417, 57] width 84 height 15
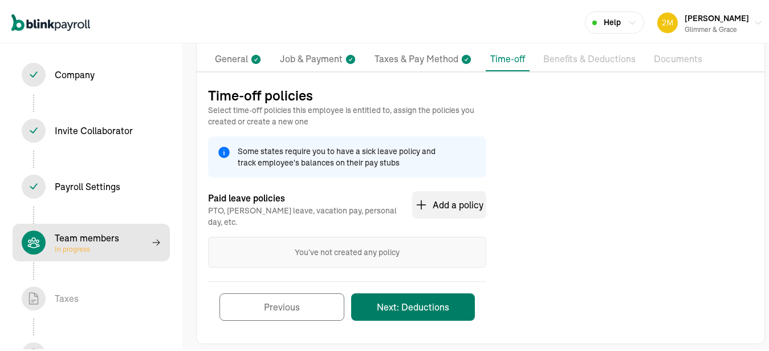
click at [415, 296] on button "Next: Deductions" at bounding box center [413, 304] width 124 height 27
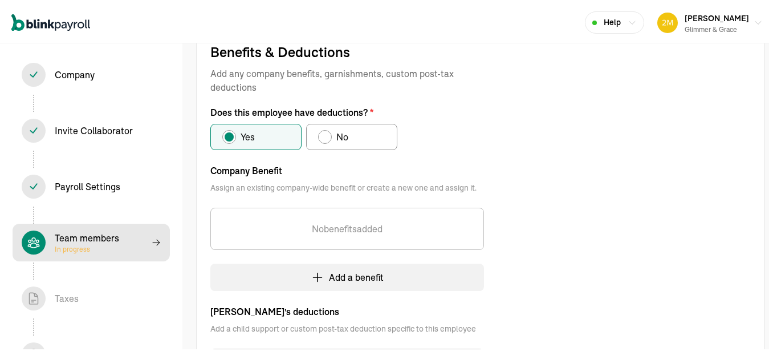
scroll to position [131, 0]
click at [347, 143] on label "No" at bounding box center [351, 134] width 91 height 26
click at [327, 136] on input "No" at bounding box center [322, 131] width 9 height 9
radio input "true"
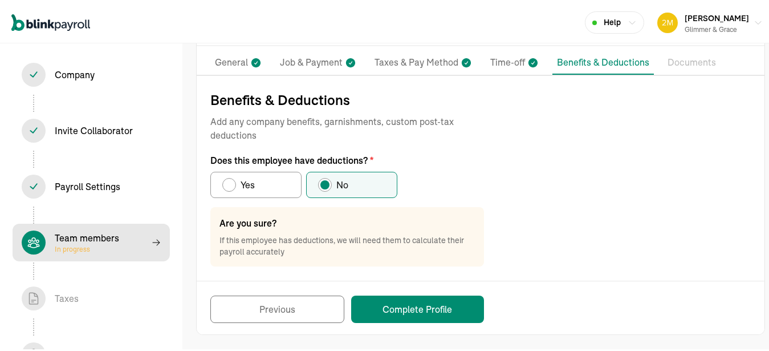
click at [272, 177] on label "Yes" at bounding box center [255, 182] width 91 height 26
click at [231, 177] on input "Yes" at bounding box center [226, 179] width 9 height 9
radio input "true"
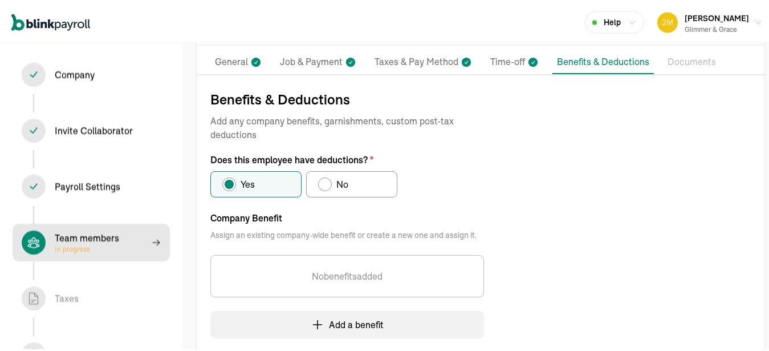
click at [347, 170] on label "No" at bounding box center [351, 182] width 91 height 26
click at [327, 175] on input "No" at bounding box center [322, 179] width 9 height 9
radio input "true"
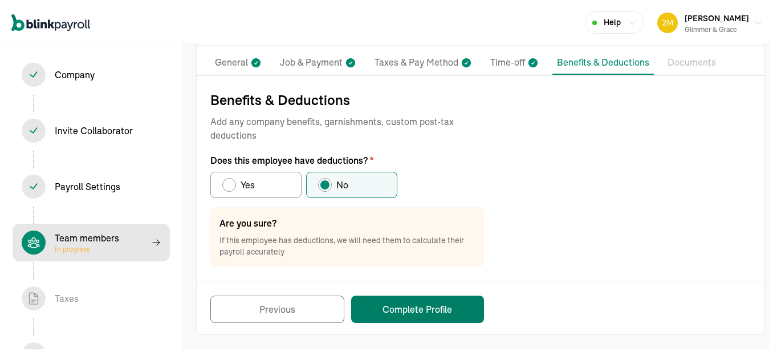
click at [440, 307] on button "Complete Profile" at bounding box center [417, 306] width 133 height 27
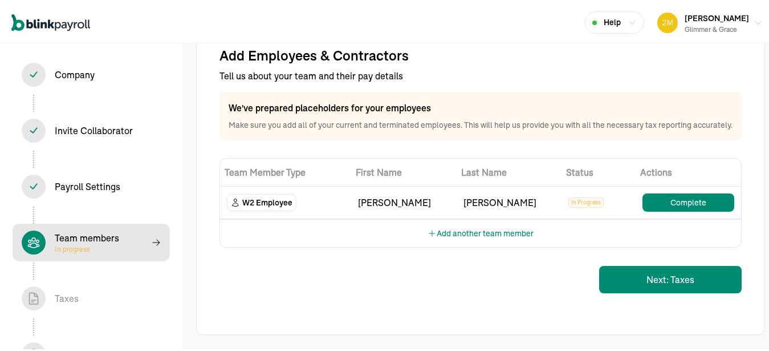
scroll to position [41, 0]
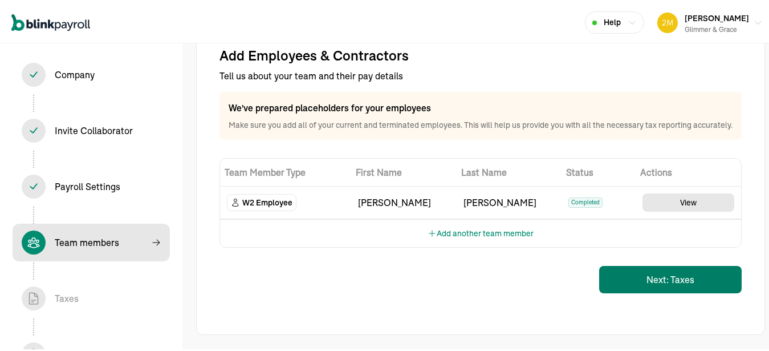
click at [696, 267] on button "Next: Taxes" at bounding box center [670, 277] width 143 height 27
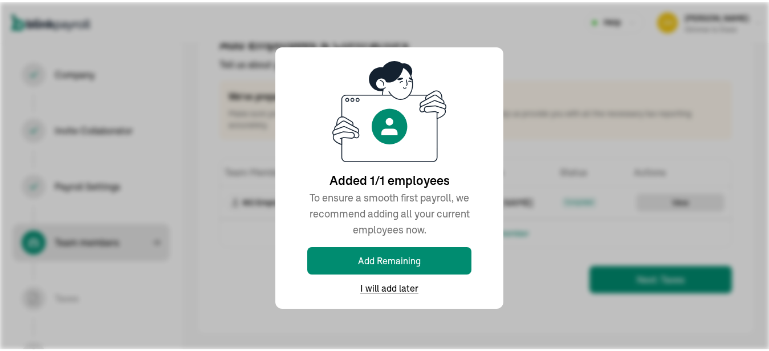
scroll to position [30, 0]
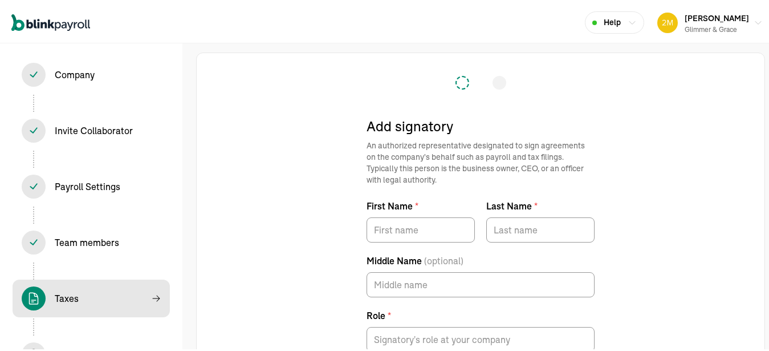
click at [414, 240] on div "First Name * Last Name * Middle Name (optional) Role * Email *" at bounding box center [481, 301] width 228 height 208
click at [420, 234] on input "First Name *" at bounding box center [421, 227] width 108 height 25
type input "Krystyna"
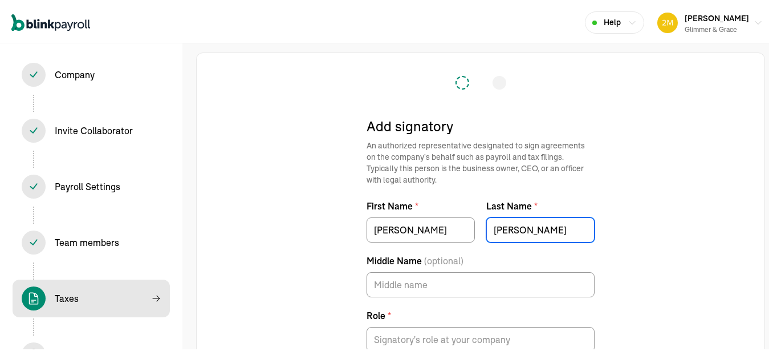
type input "Byrem"
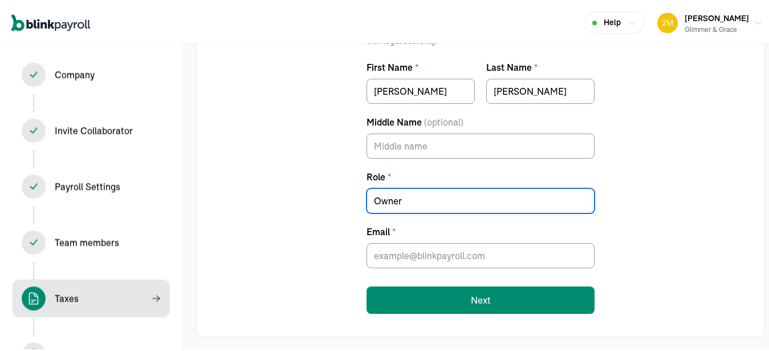
scroll to position [141, 0]
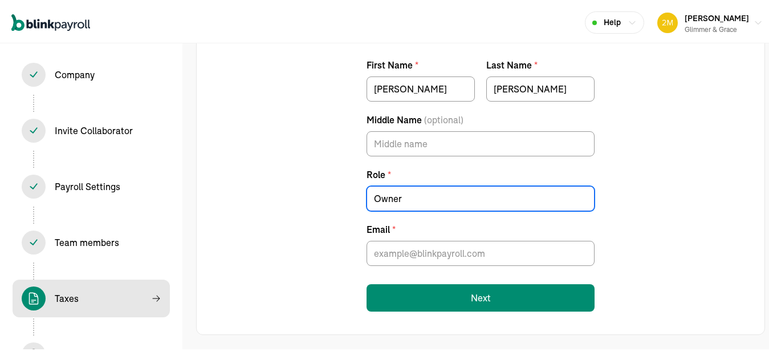
type input "Owner"
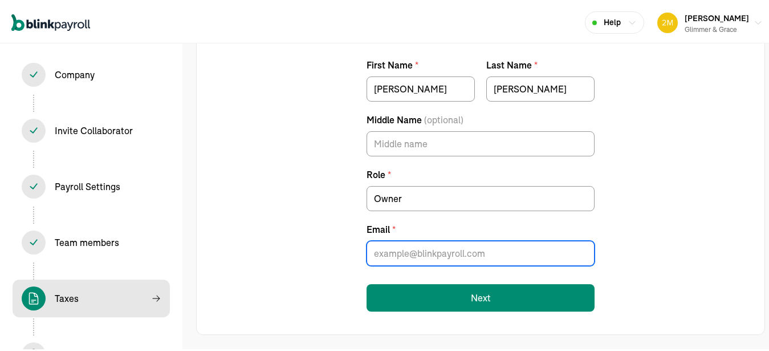
click at [477, 257] on input "Email *" at bounding box center [481, 250] width 228 height 25
type input "2manycritters@comcast.net"
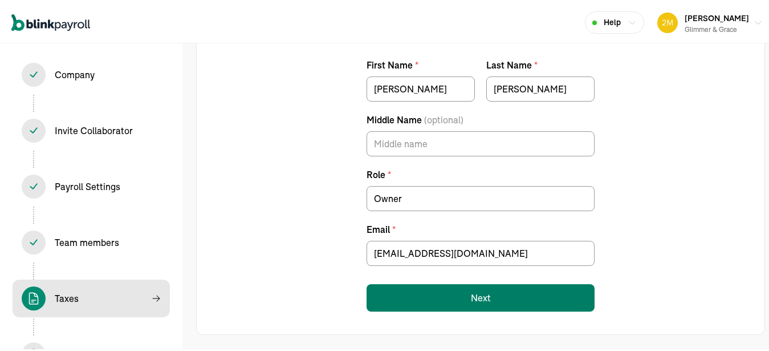
click at [465, 297] on button "Next" at bounding box center [481, 295] width 228 height 27
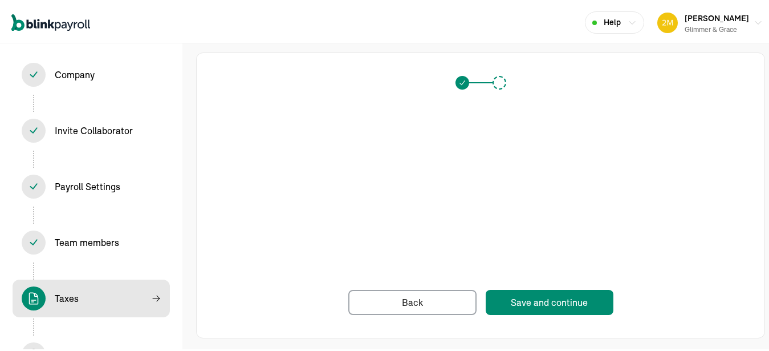
scroll to position [3, 0]
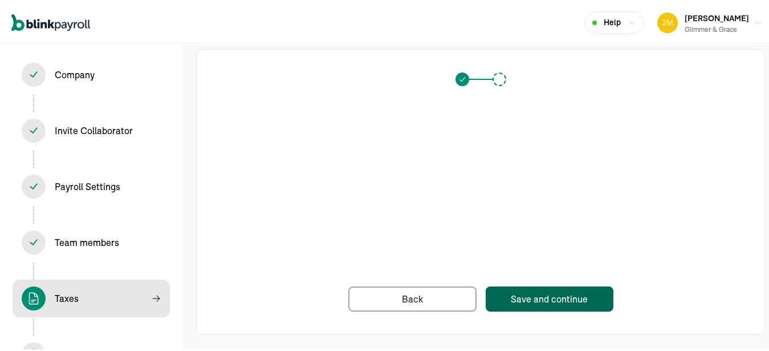
click at [534, 297] on div "Save and continue" at bounding box center [549, 297] width 77 height 14
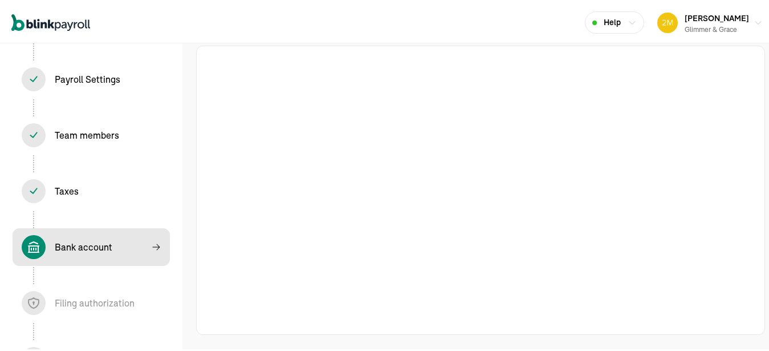
scroll to position [144, 0]
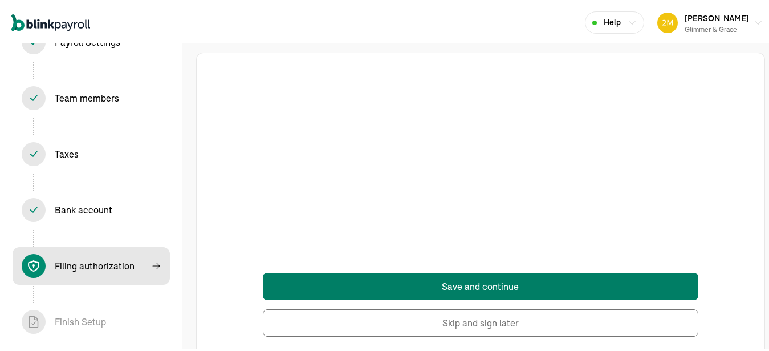
click at [455, 281] on button "Save and continue" at bounding box center [480, 283] width 435 height 27
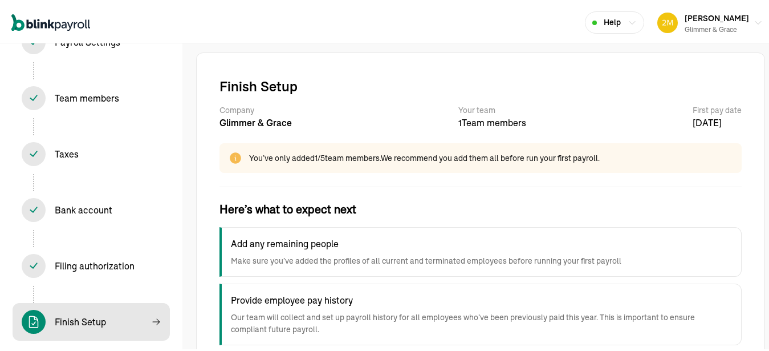
click at [230, 252] on div "Add any remaining people Make sure you’ve added the profiles of all current and…" at bounding box center [481, 250] width 522 height 50
click at [202, 218] on div "Finish Setup Company Glimmer & Grace Your team 1 Team members First pay date Se…" at bounding box center [480, 255] width 569 height 411
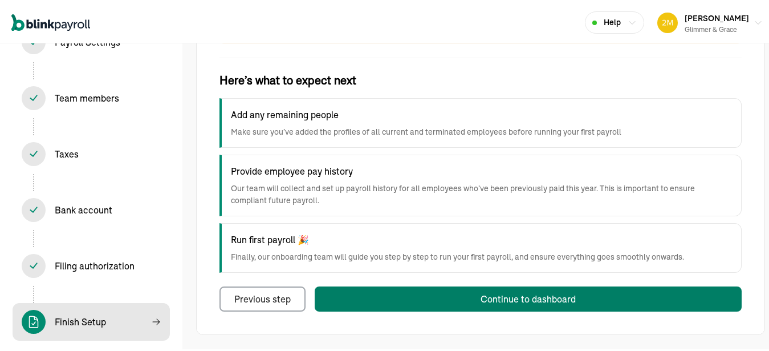
click at [506, 304] on button "Continue to dashboard" at bounding box center [528, 296] width 427 height 25
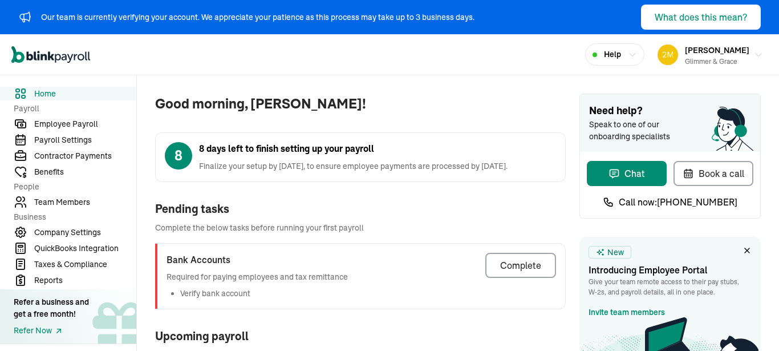
scroll to position [63, 0]
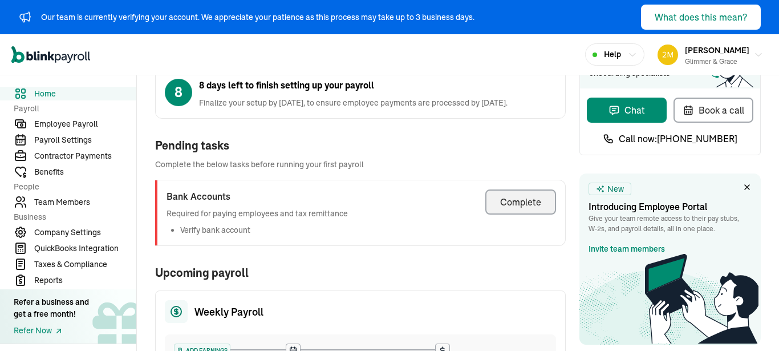
click at [532, 202] on div "Complete" at bounding box center [520, 202] width 41 height 14
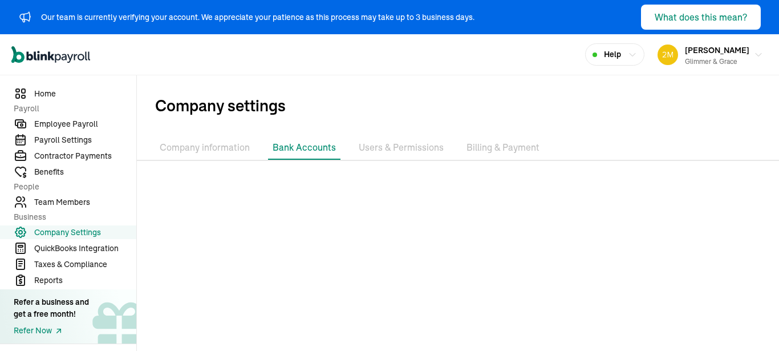
scroll to position [62, 0]
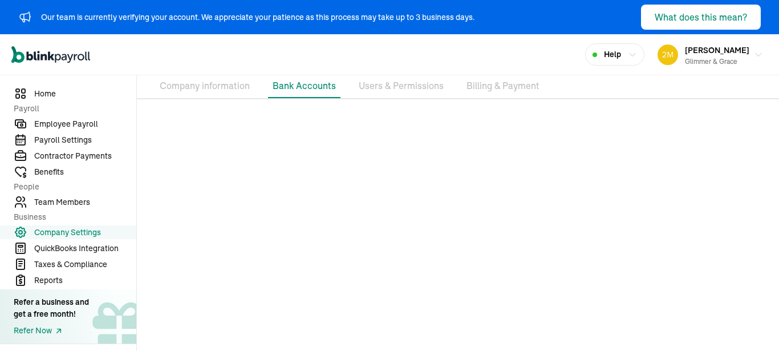
click at [321, 95] on li "Bank Accounts" at bounding box center [304, 86] width 72 height 24
click at [63, 96] on span "Home" at bounding box center [85, 94] width 102 height 12
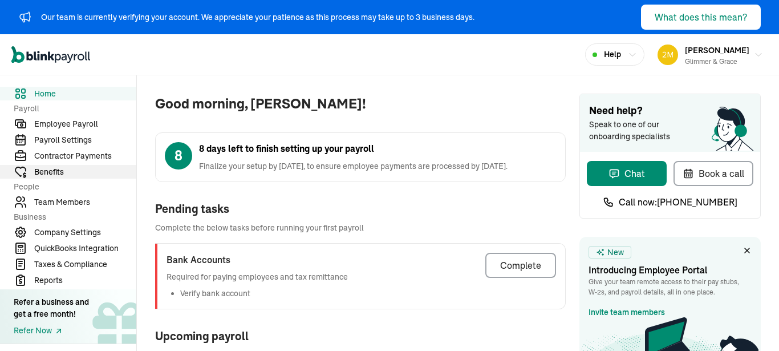
scroll to position [18, 0]
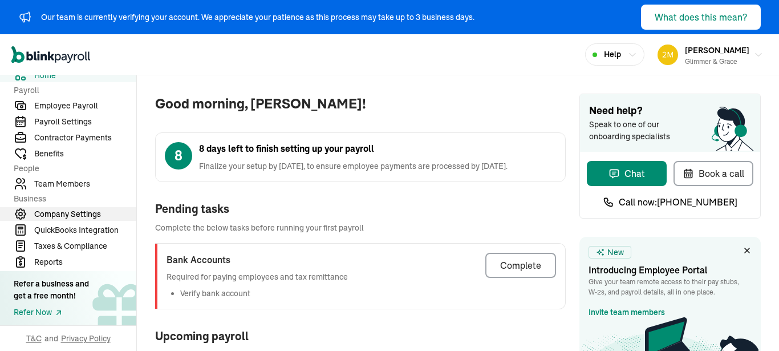
click at [79, 216] on span "Company Settings" at bounding box center [85, 214] width 102 height 12
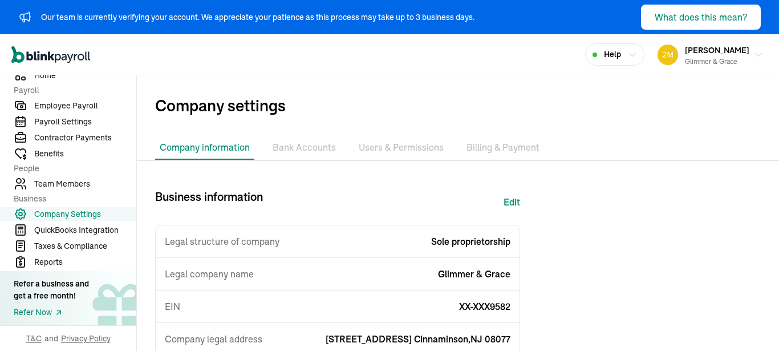
click at [295, 148] on li "Bank Accounts" at bounding box center [304, 148] width 72 height 24
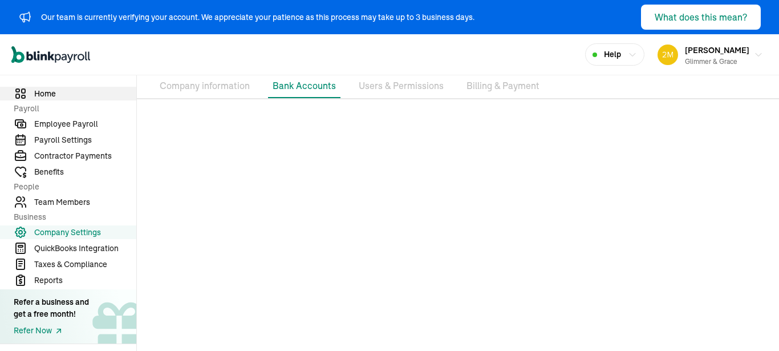
click at [67, 91] on span "Home" at bounding box center [85, 94] width 102 height 12
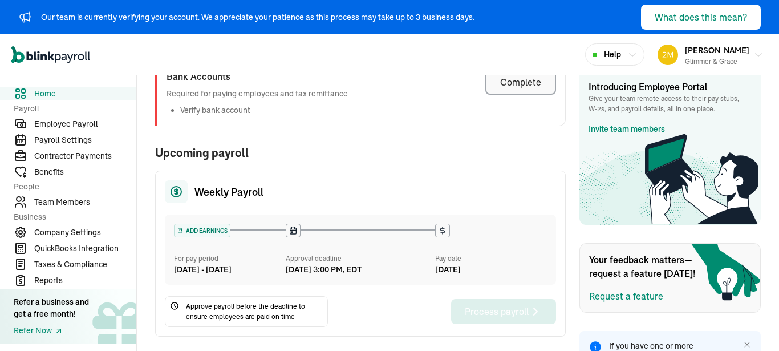
click at [521, 85] on div "Complete" at bounding box center [520, 82] width 41 height 14
